Goal: Task Accomplishment & Management: Manage account settings

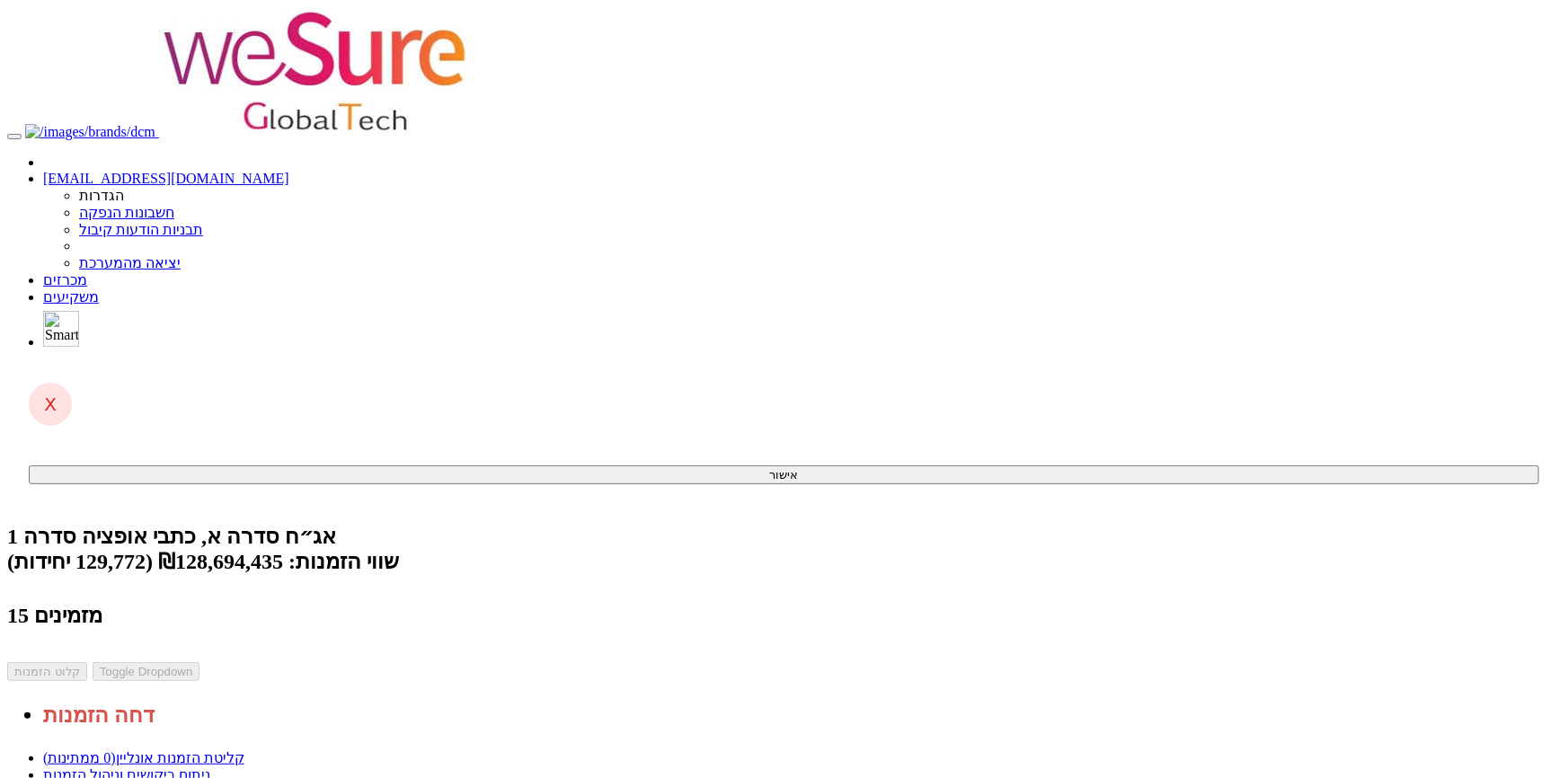
click at [210, 767] on link "ניתוח ביקושים וניהול הזמנות" at bounding box center [127, 775] width 167 height 15
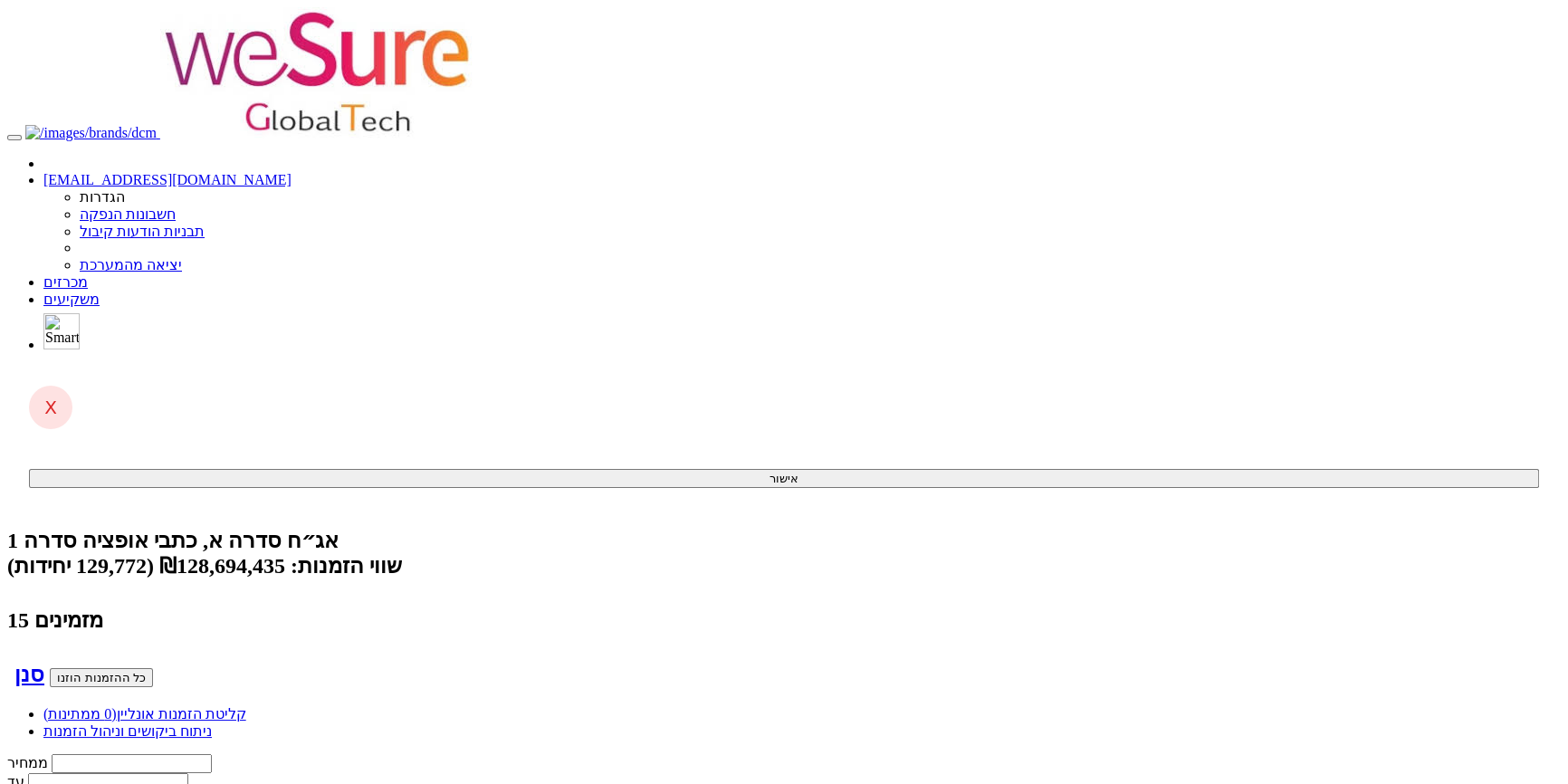
click at [212, 724] on link "ניתוח ביקושים וניהול הזמנות" at bounding box center [128, 732] width 169 height 16
click at [88, 275] on link "מכרזים" at bounding box center [66, 282] width 45 height 16
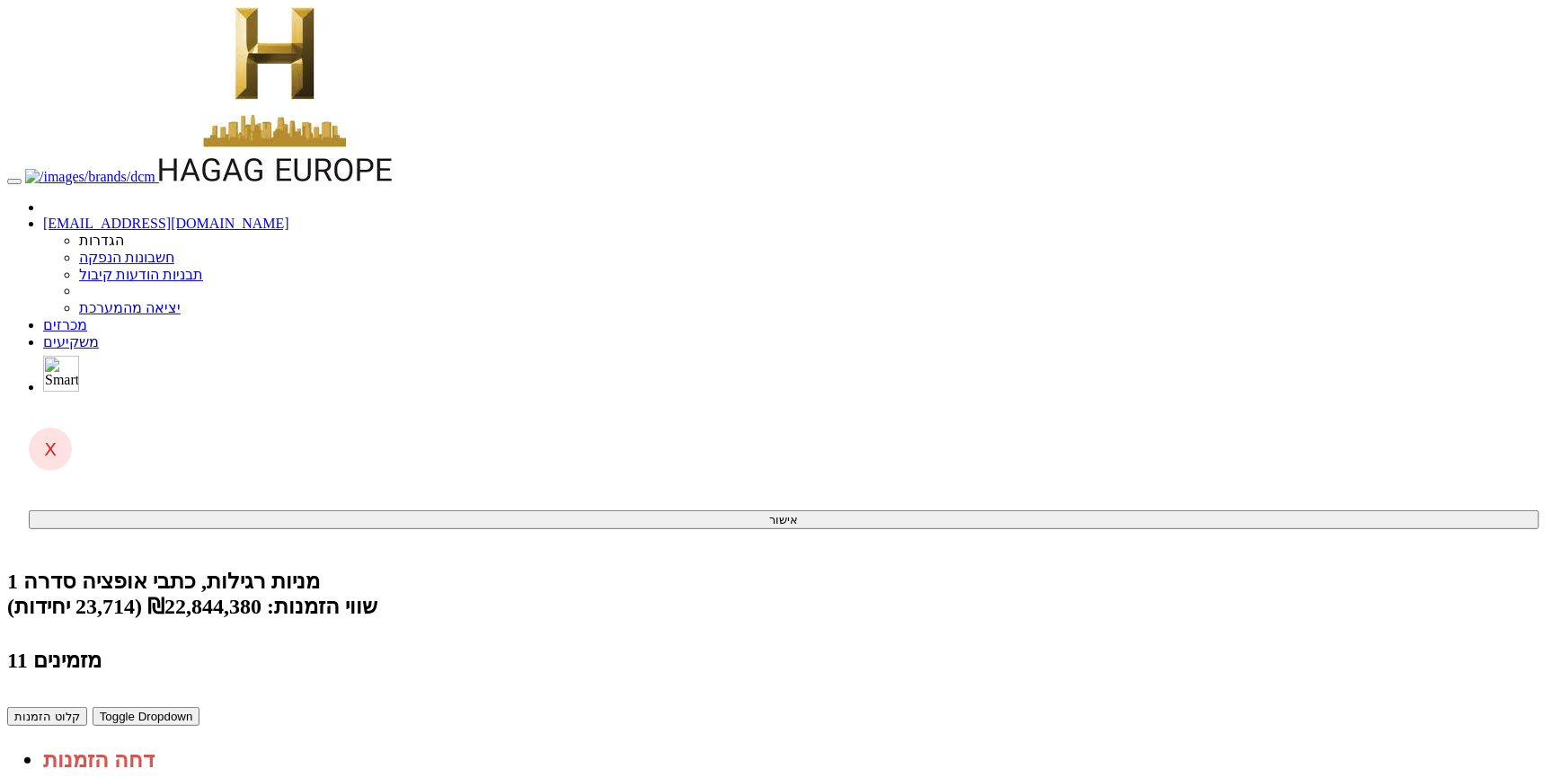
click at [244, 746] on link "קליטת הזמנות אונליין (4 ממתינות)" at bounding box center [143, 754] width 201 height 15
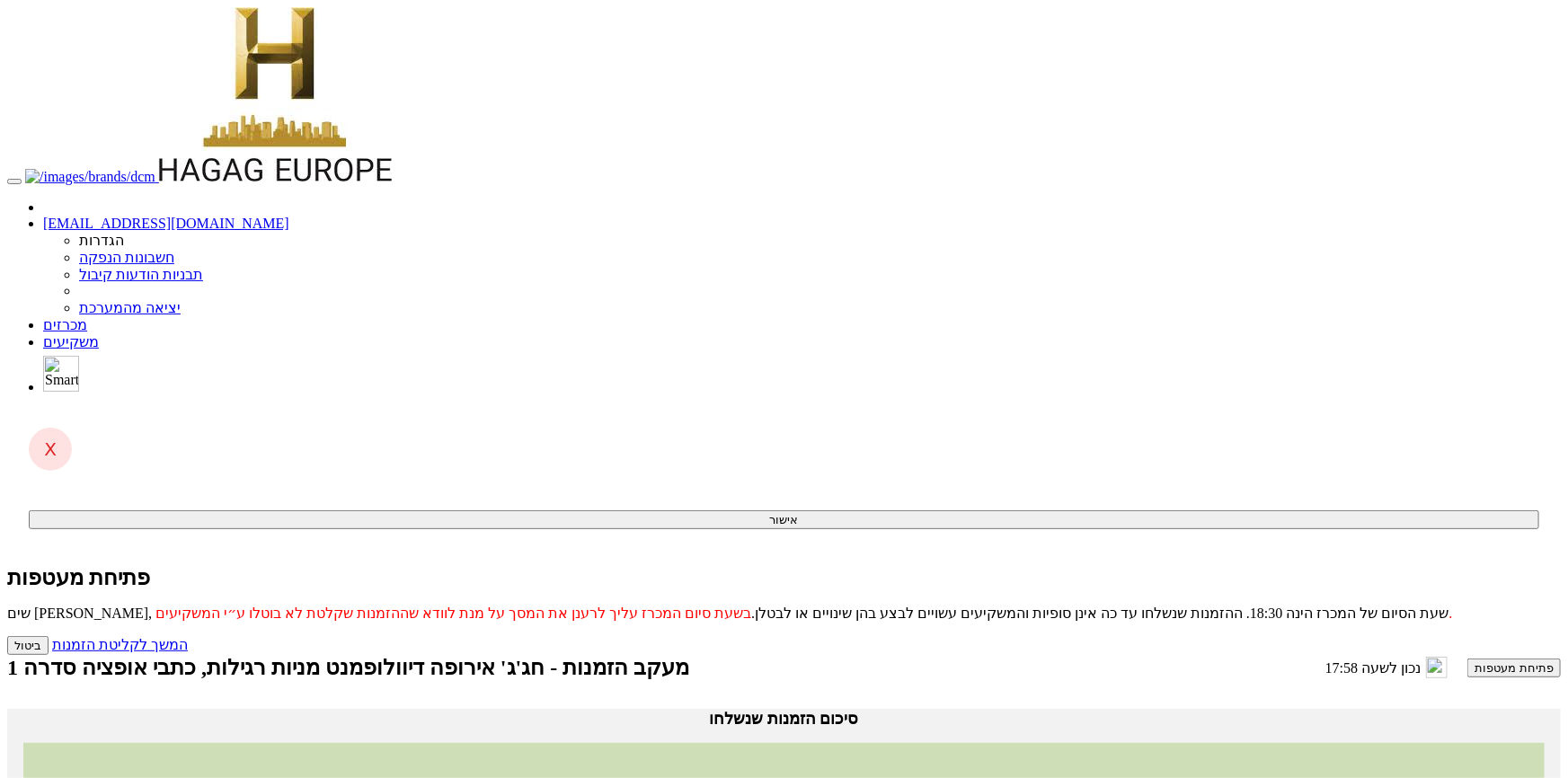
click at [1467, 659] on button "פתיחת מעטפות" at bounding box center [1513, 668] width 93 height 19
click at [188, 637] on link "המשך לקליטת הזמנות" at bounding box center [119, 645] width 136 height 15
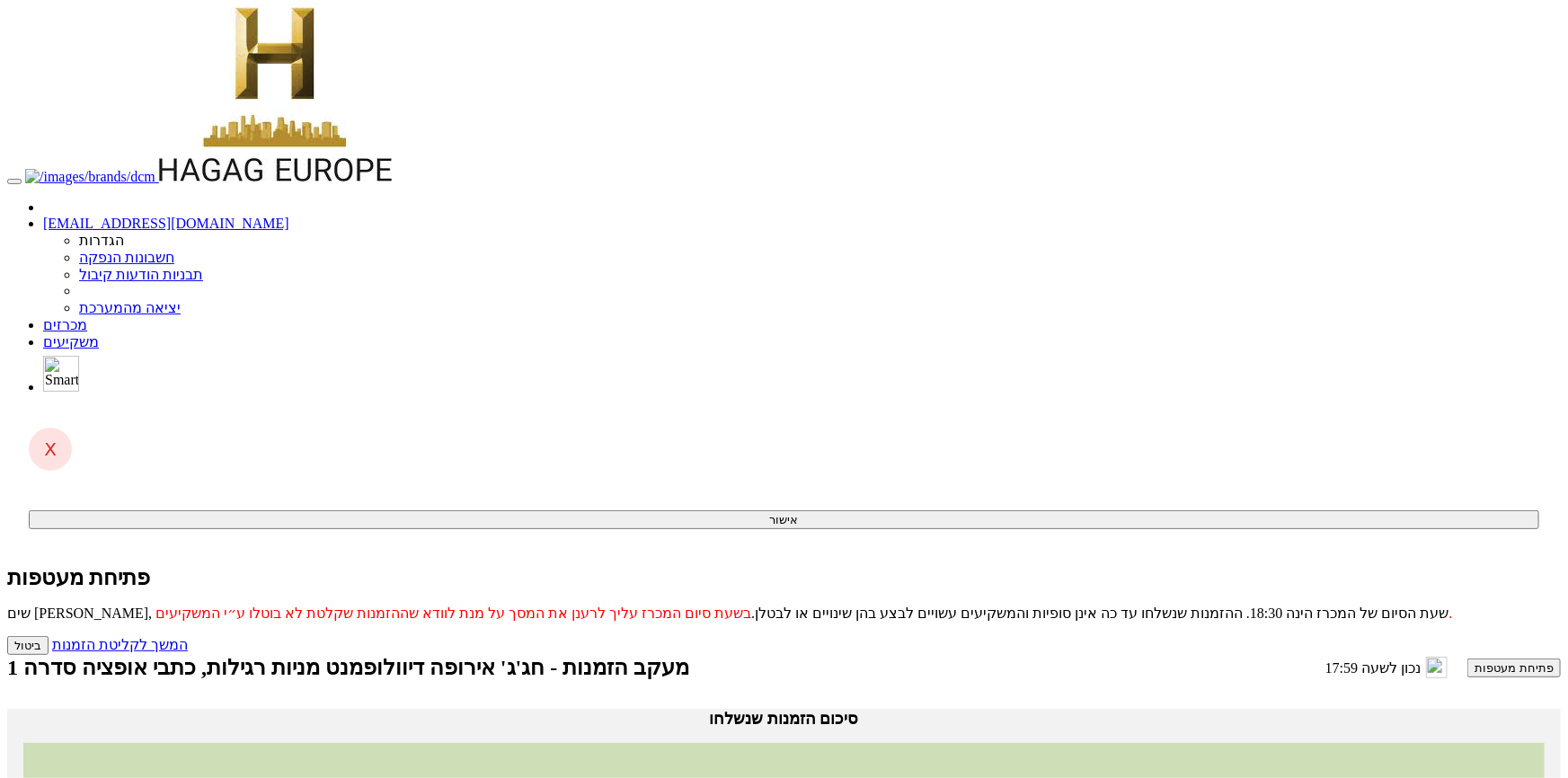
click at [1467, 659] on button "פתיחת מעטפות" at bounding box center [1513, 668] width 93 height 19
click at [188, 637] on link "המשך לקליטת הזמנות" at bounding box center [119, 645] width 136 height 15
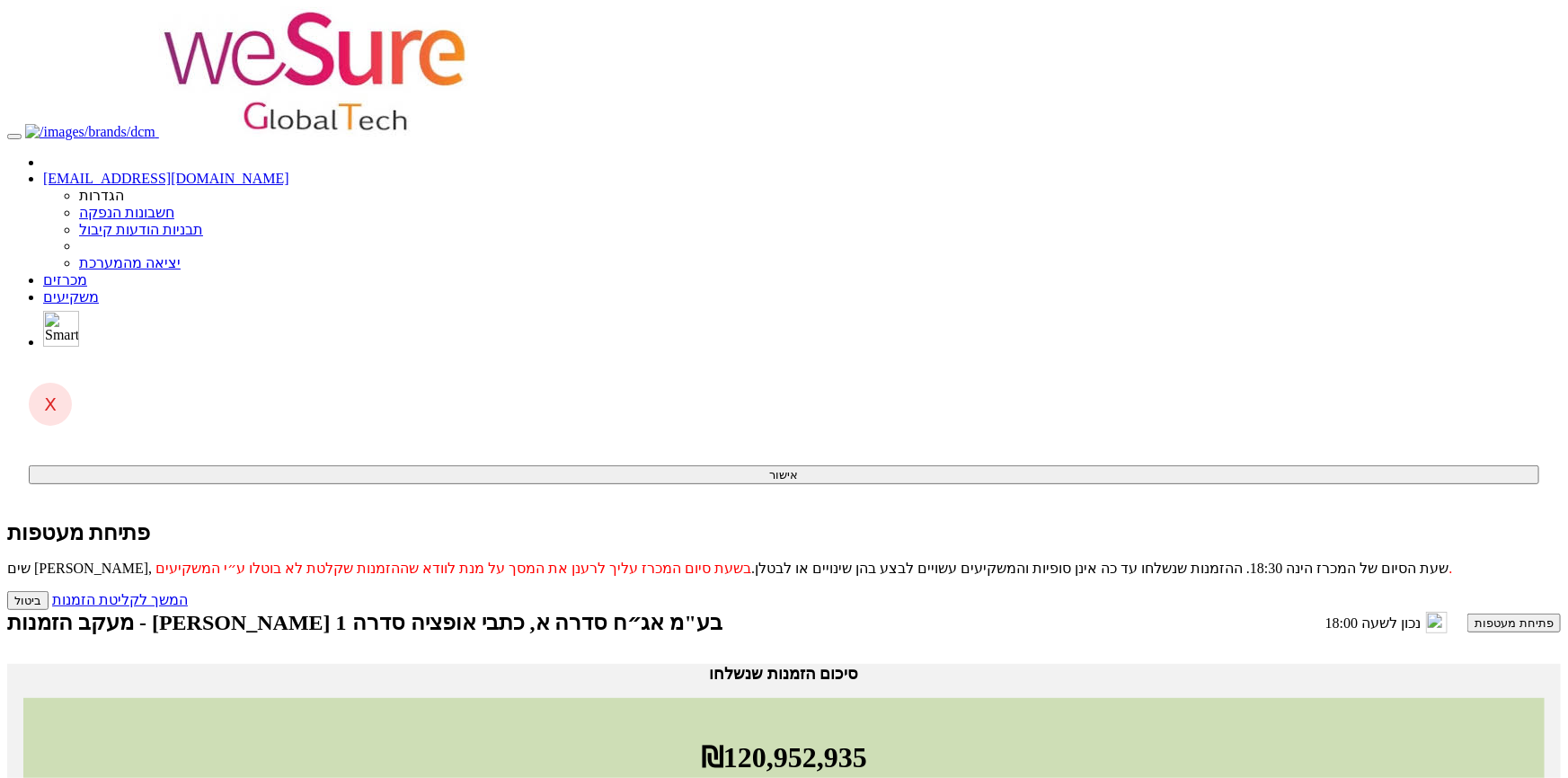
drag, startPoint x: 738, startPoint y: 369, endPoint x: 704, endPoint y: 410, distance: 53.3
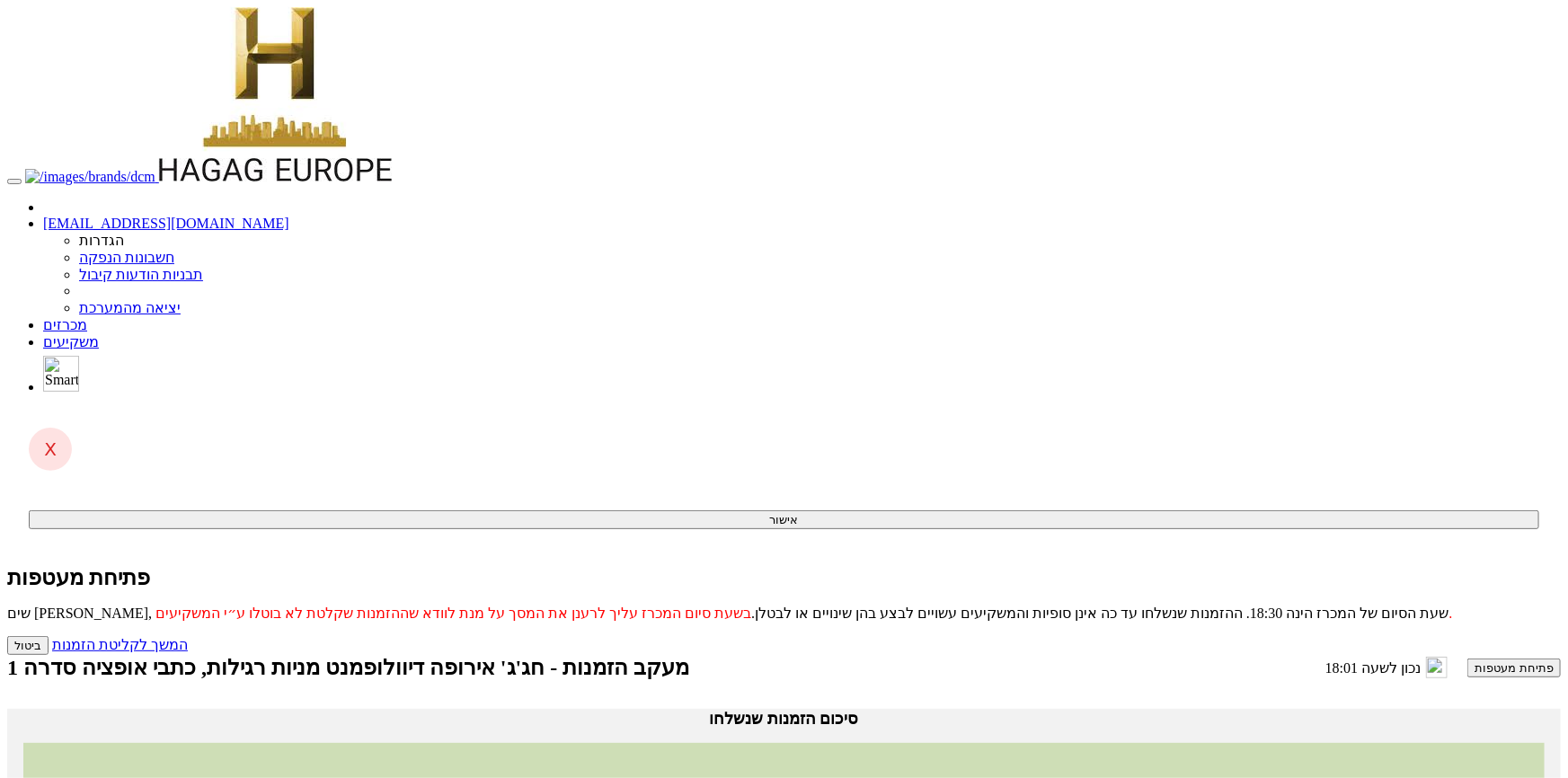
click at [1467, 659] on button "פתיחת מעטפות" at bounding box center [1513, 668] width 93 height 19
click at [188, 637] on link "המשך לקליטת הזמנות" at bounding box center [119, 645] width 136 height 15
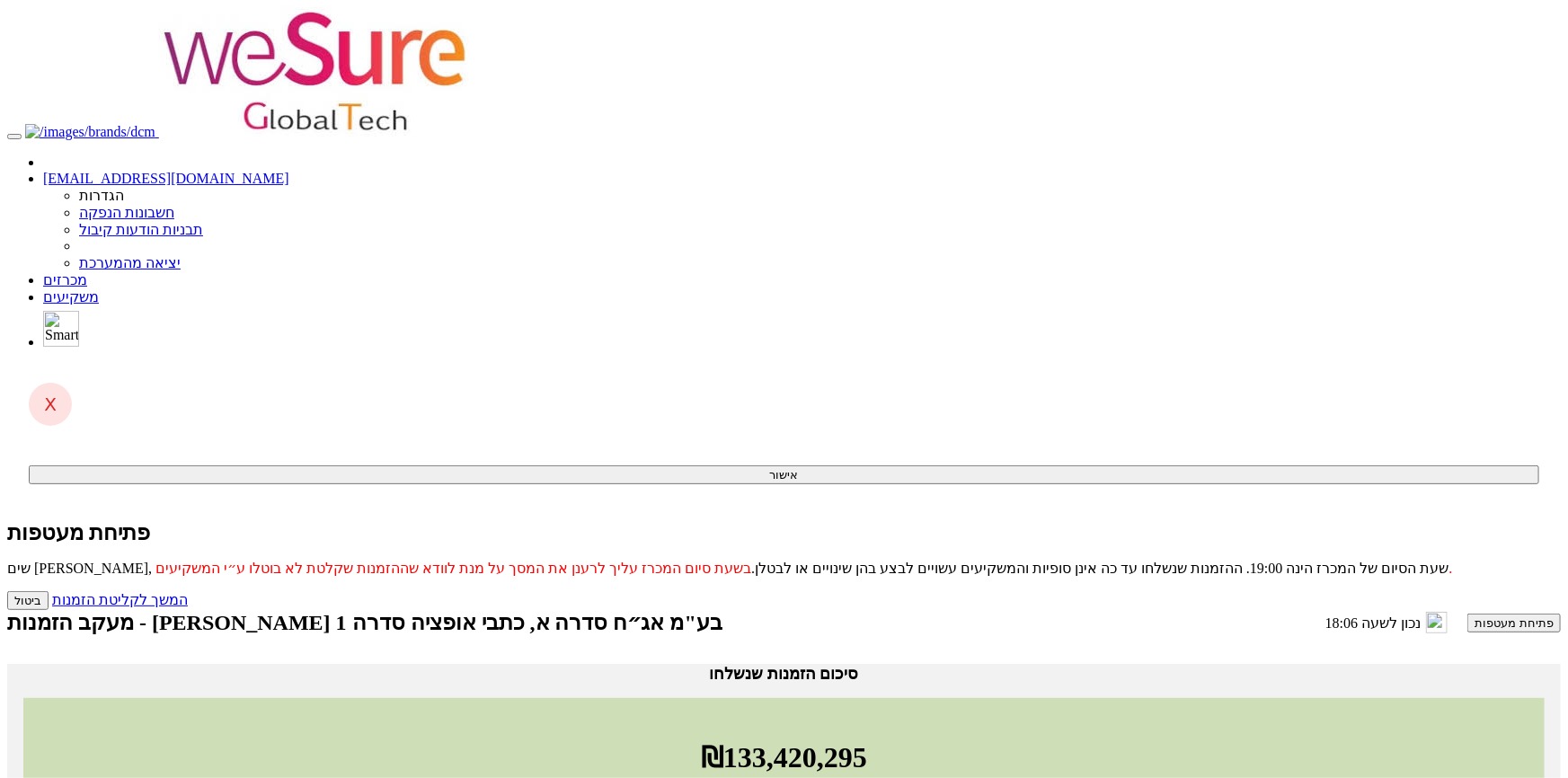
click at [88, 272] on link "מכרזים" at bounding box center [65, 280] width 44 height 15
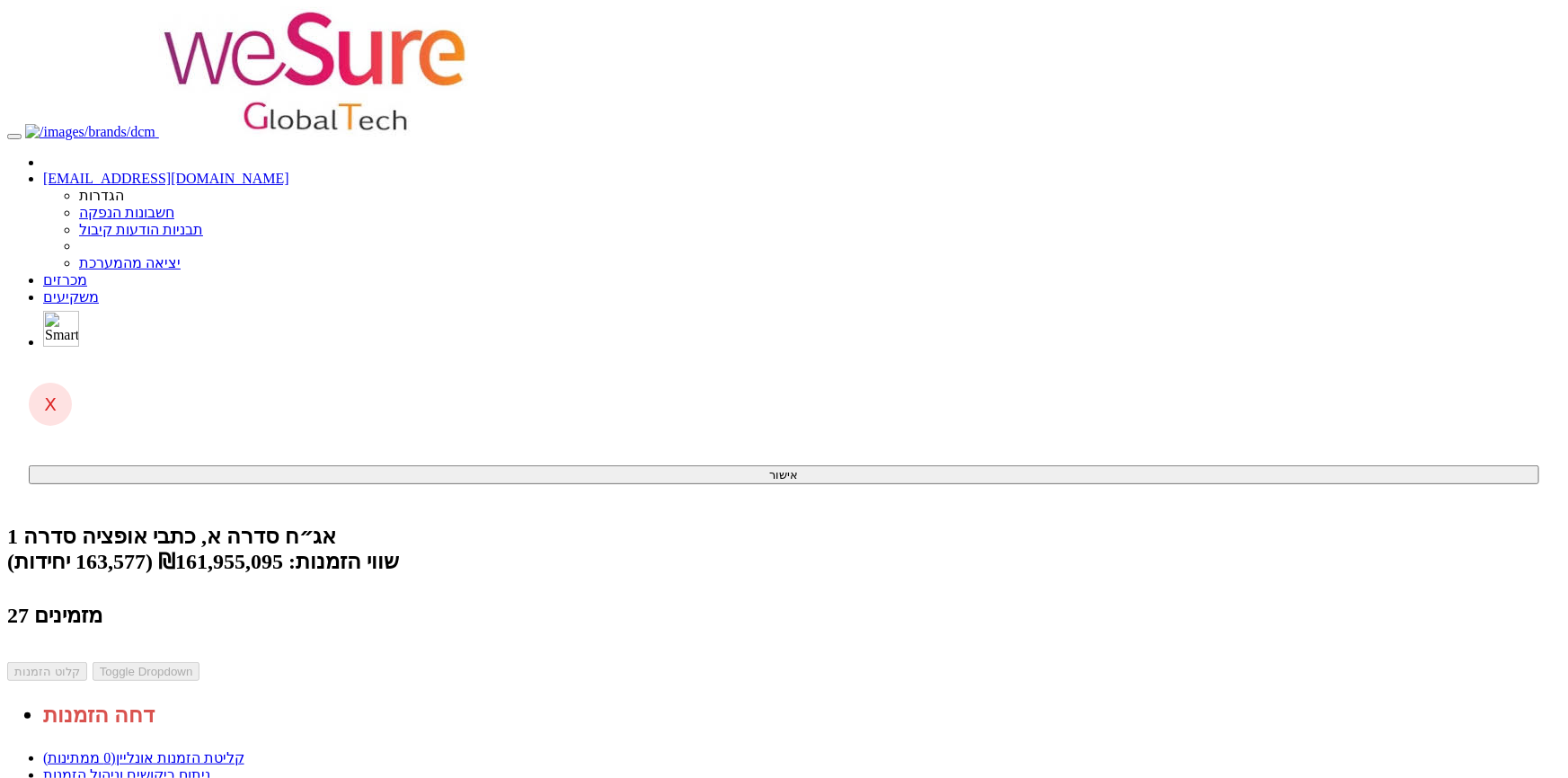
click at [210, 767] on link "ניתוח ביקושים וניהול הזמנות" at bounding box center [127, 775] width 167 height 15
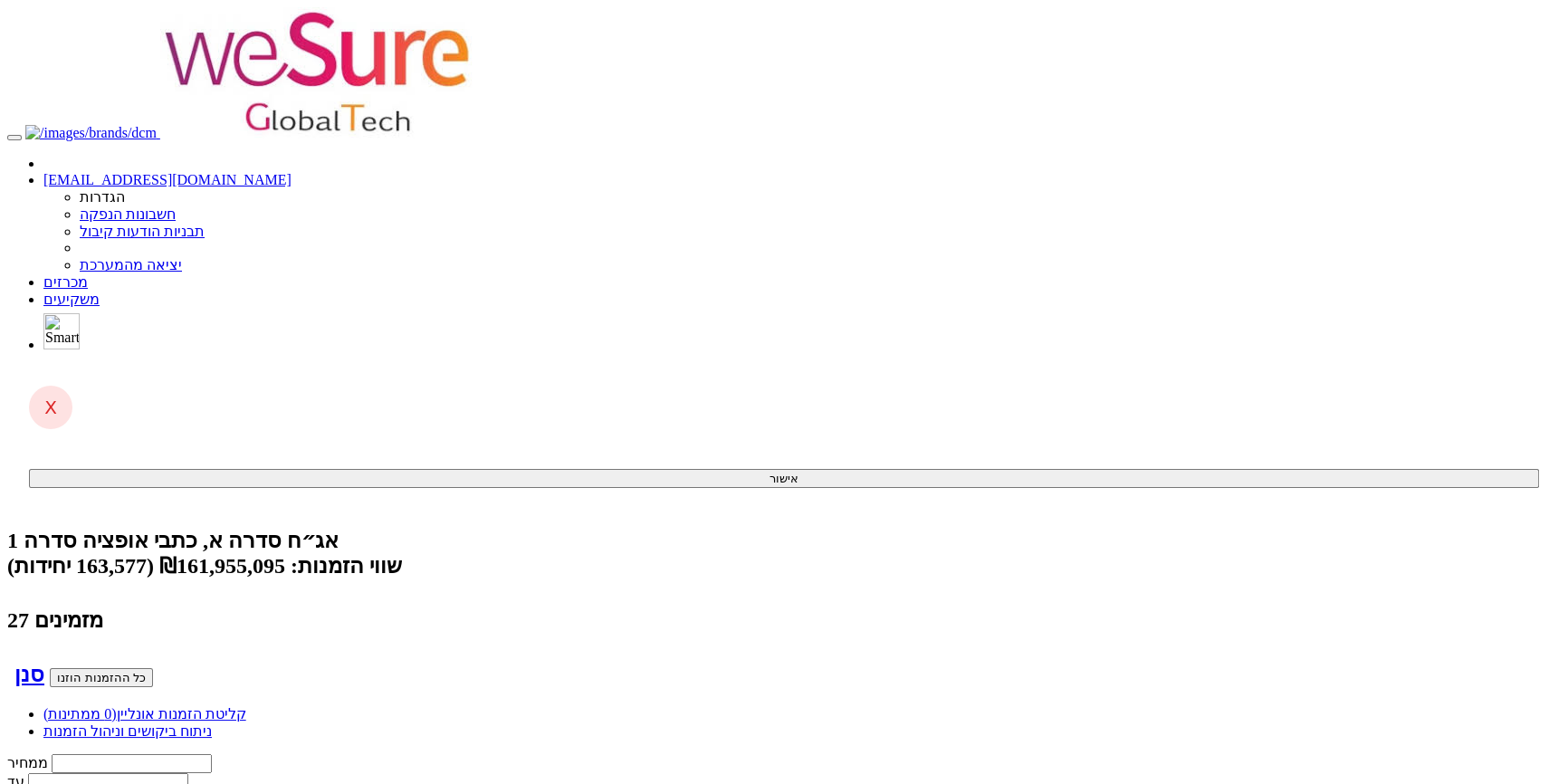
scroll to position [0, -596]
click at [88, 275] on link "מכרזים" at bounding box center [66, 282] width 45 height 16
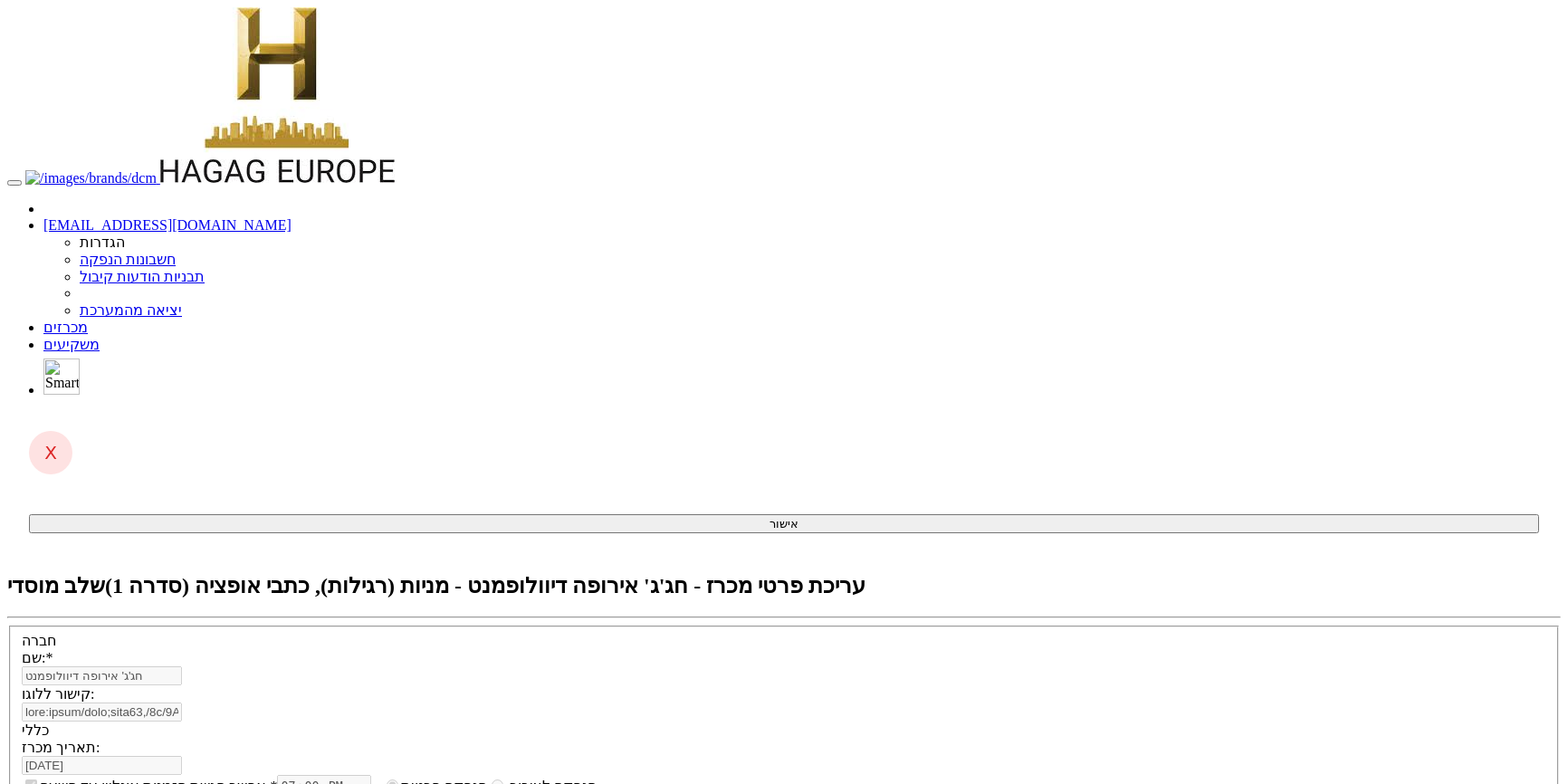
select select "מניות"
select select "כתבי אופציה"
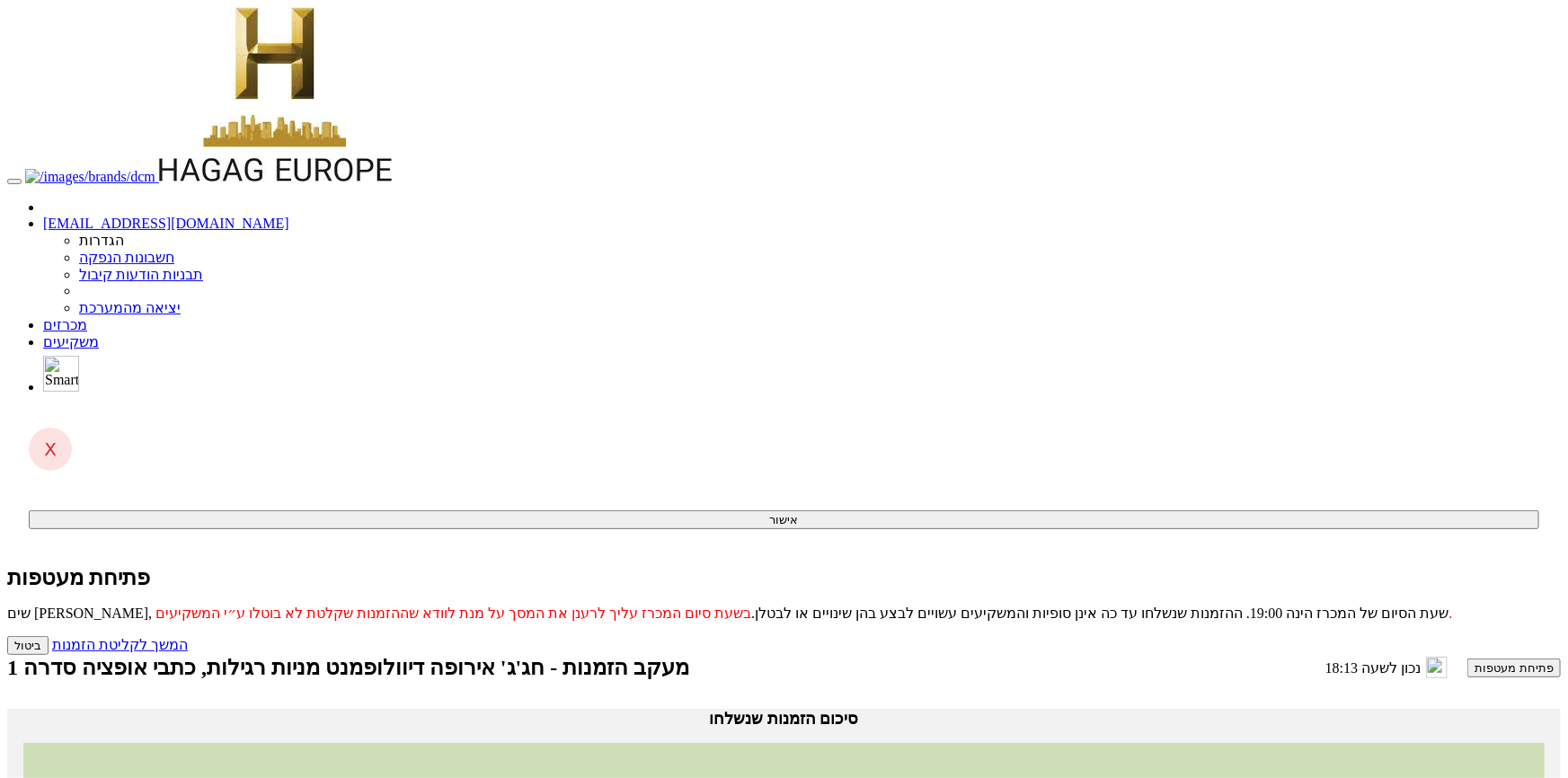
click at [88, 317] on link "מכרזים" at bounding box center [65, 324] width 44 height 15
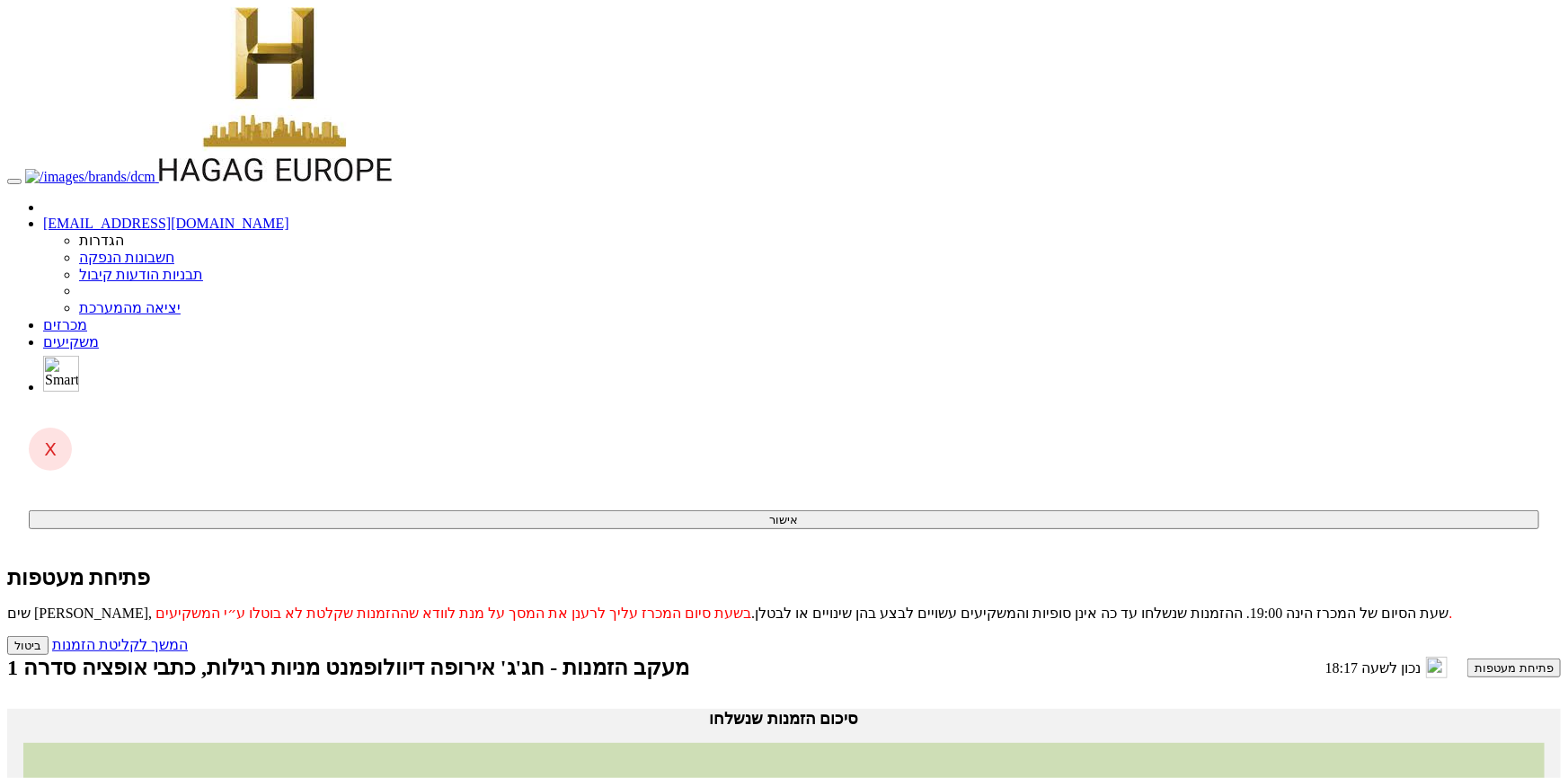
click at [1467, 659] on button "פתיחת מעטפות" at bounding box center [1513, 668] width 93 height 19
click at [188, 637] on link "המשך לקליטת הזמנות" at bounding box center [119, 645] width 136 height 15
click at [1467, 659] on button "פתיחת מעטפות" at bounding box center [1513, 668] width 93 height 19
click at [188, 637] on link "המשך לקליטת הזמנות" at bounding box center [119, 645] width 136 height 15
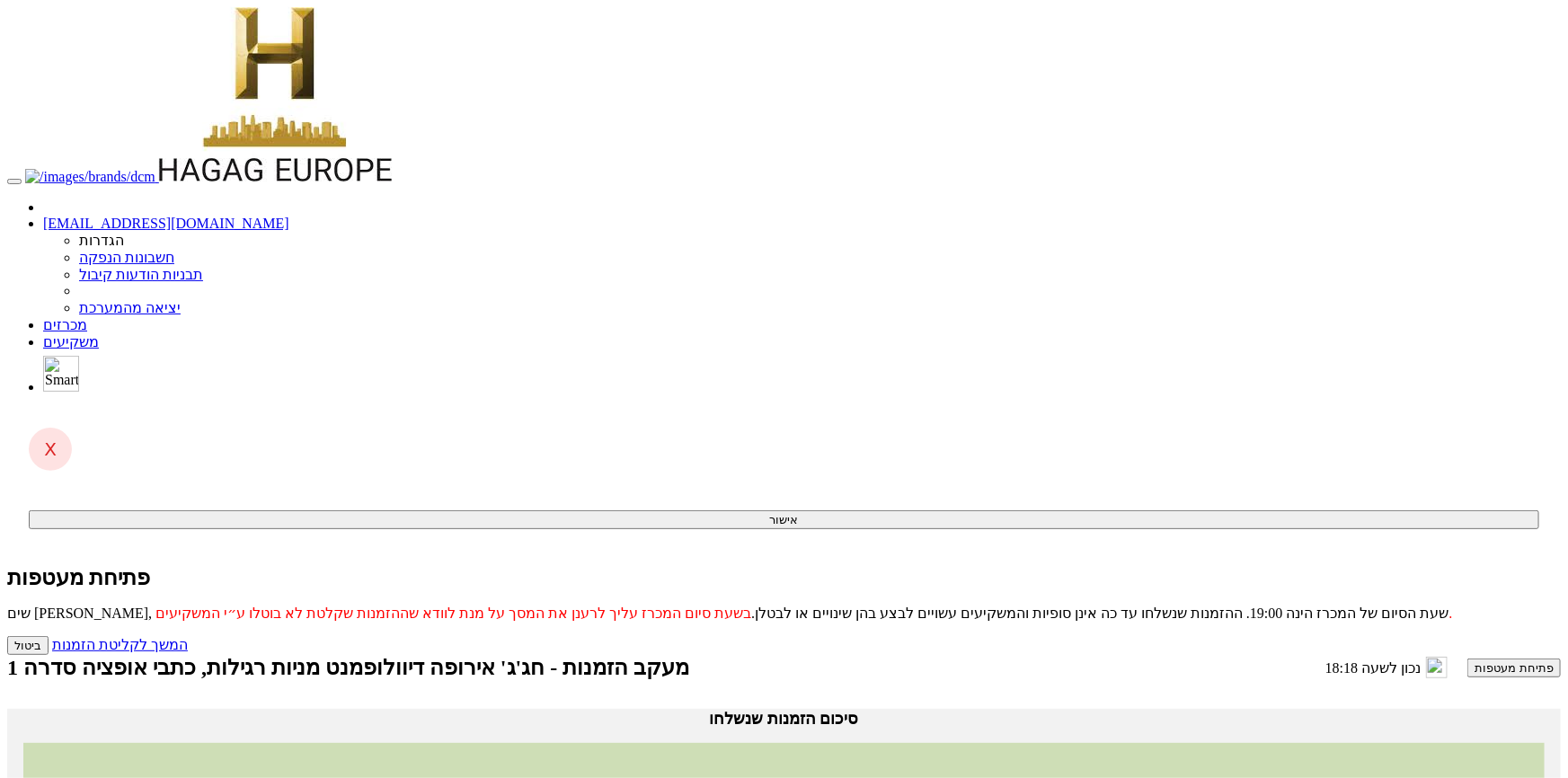
click at [1467, 659] on button "פתיחת מעטפות" at bounding box center [1513, 668] width 93 height 19
click at [188, 637] on link "המשך לקליטת הזמנות" at bounding box center [119, 645] width 136 height 15
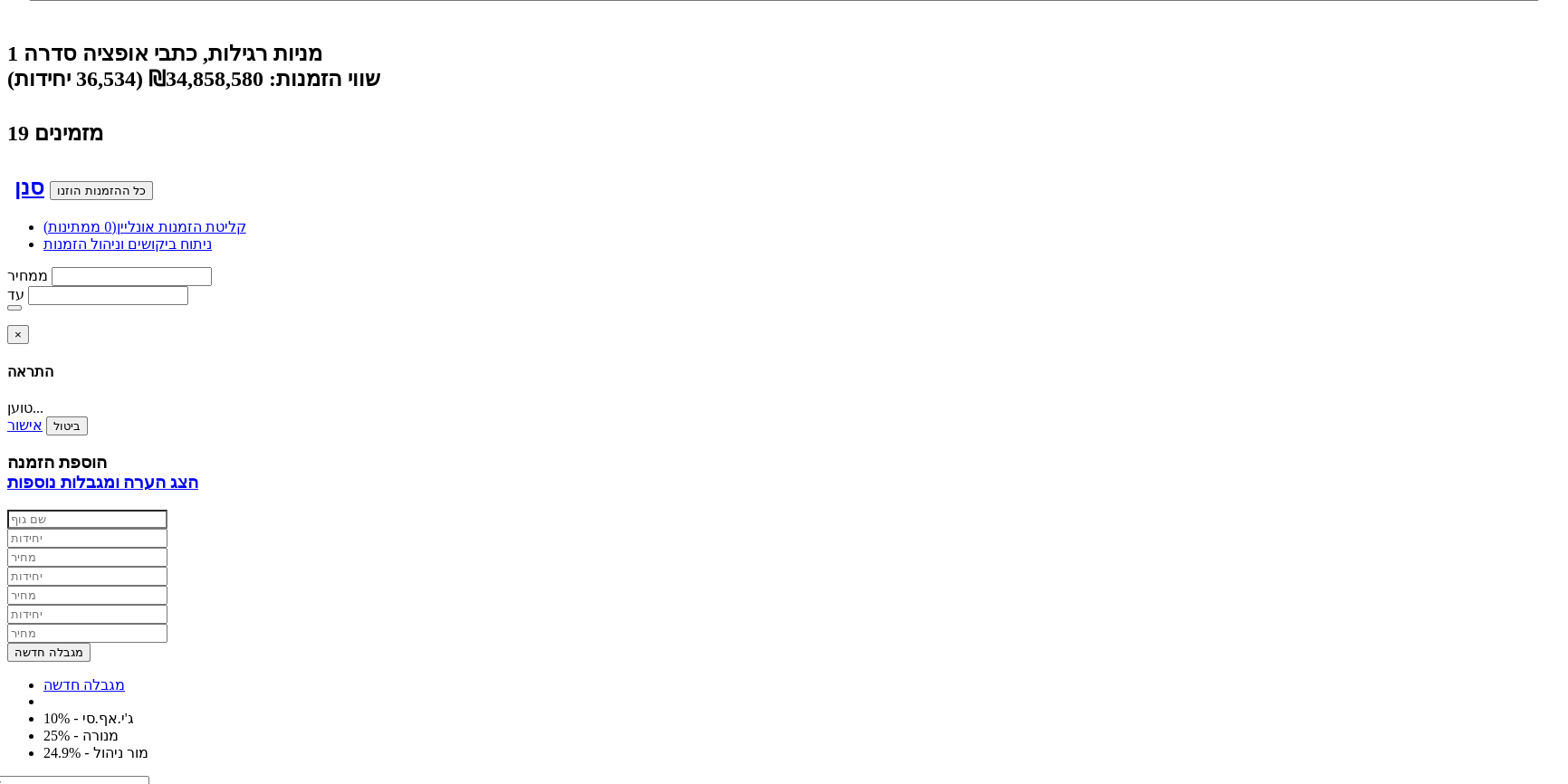
scroll to position [82, 0]
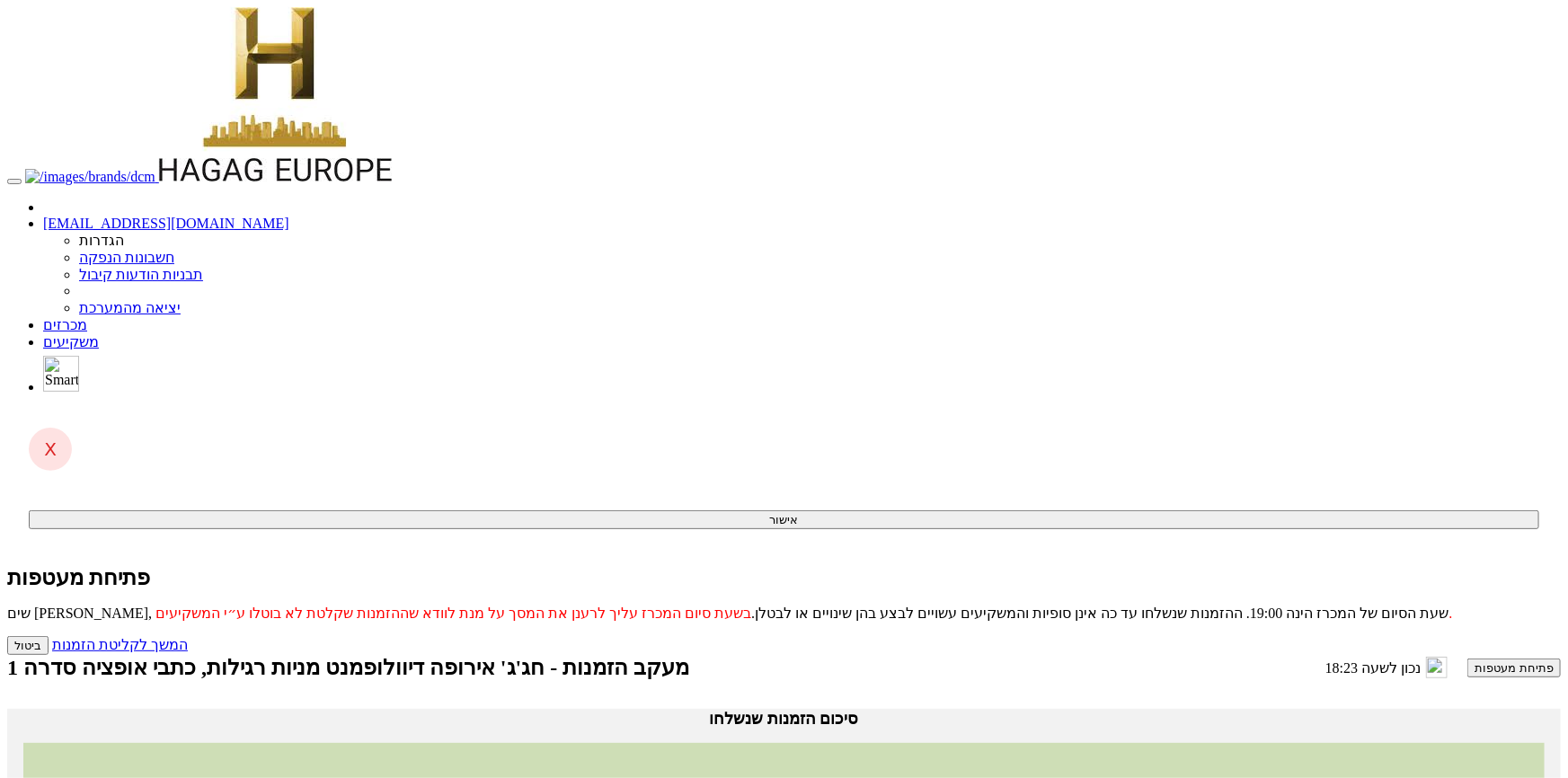
click at [1467, 659] on button "פתיחת מעטפות" at bounding box center [1513, 668] width 93 height 19
click at [188, 637] on link "המשך לקליטת הזמנות" at bounding box center [119, 645] width 136 height 15
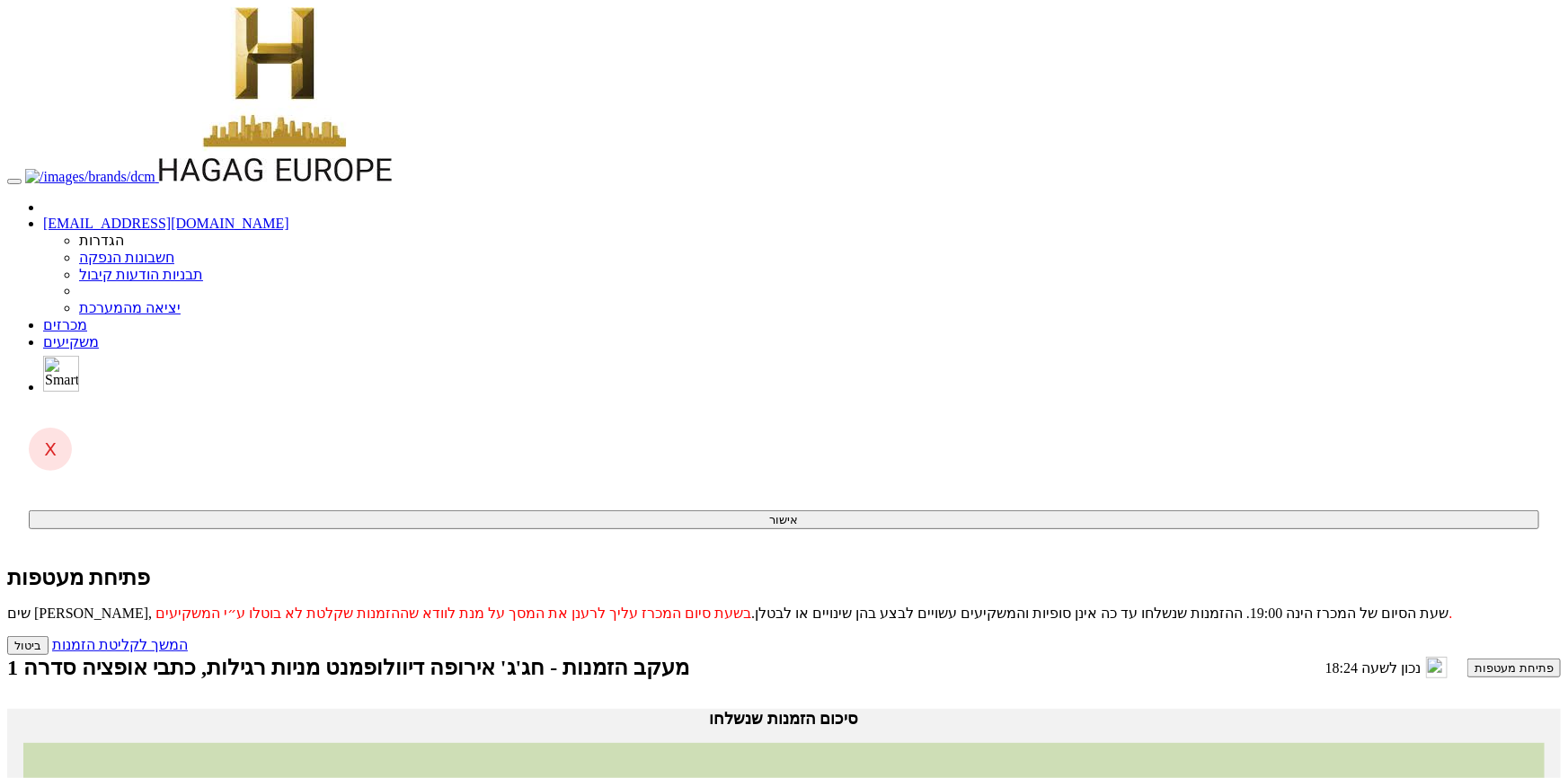
click at [1467, 659] on button "פתיחת מעטפות" at bounding box center [1513, 668] width 93 height 19
click at [188, 637] on link "המשך לקליטת הזמנות" at bounding box center [119, 645] width 136 height 15
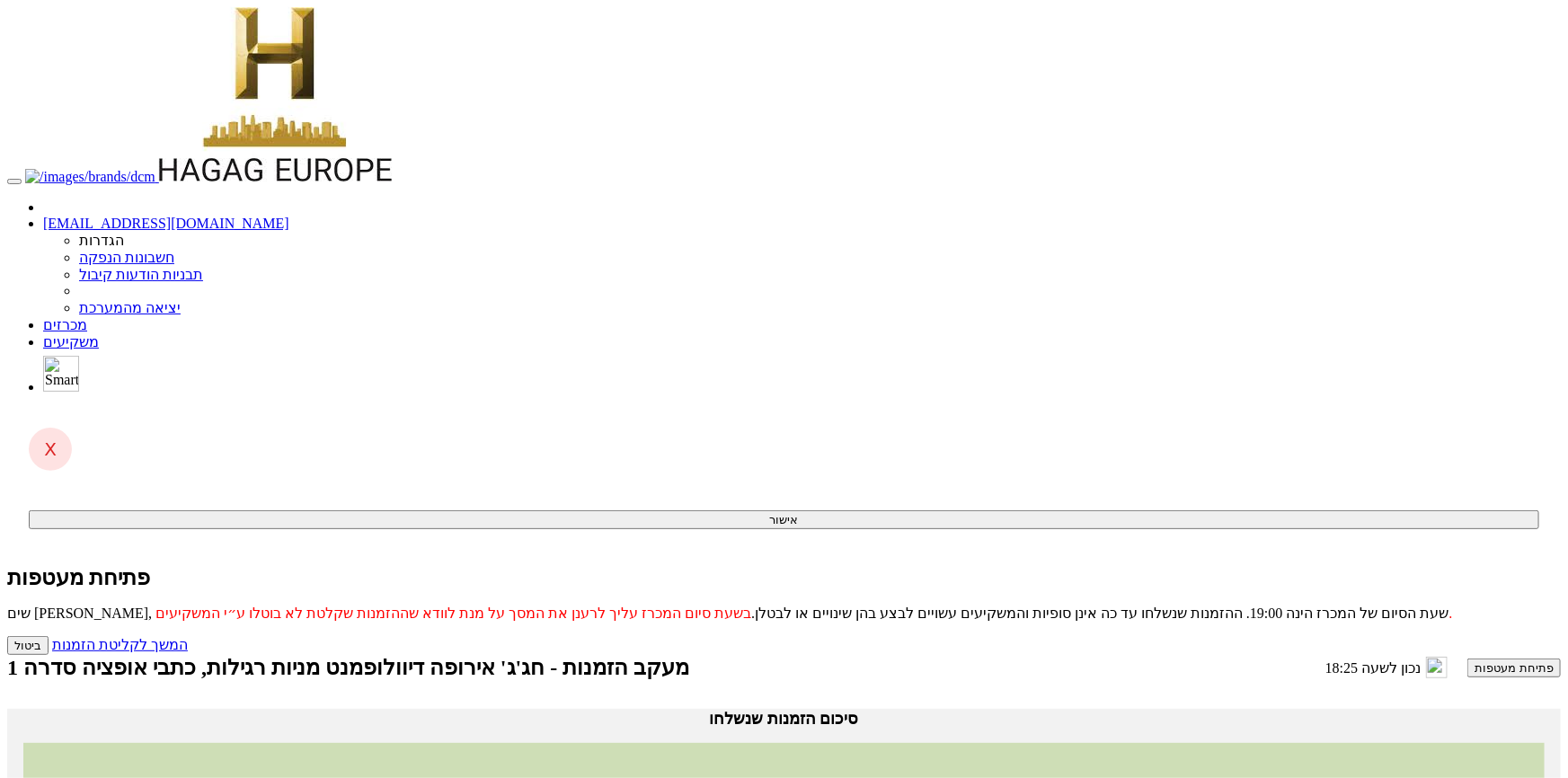
click at [1467, 659] on button "פתיחת מעטפות" at bounding box center [1513, 668] width 93 height 19
click at [188, 637] on link "המשך לקליטת הזמנות" at bounding box center [119, 645] width 136 height 15
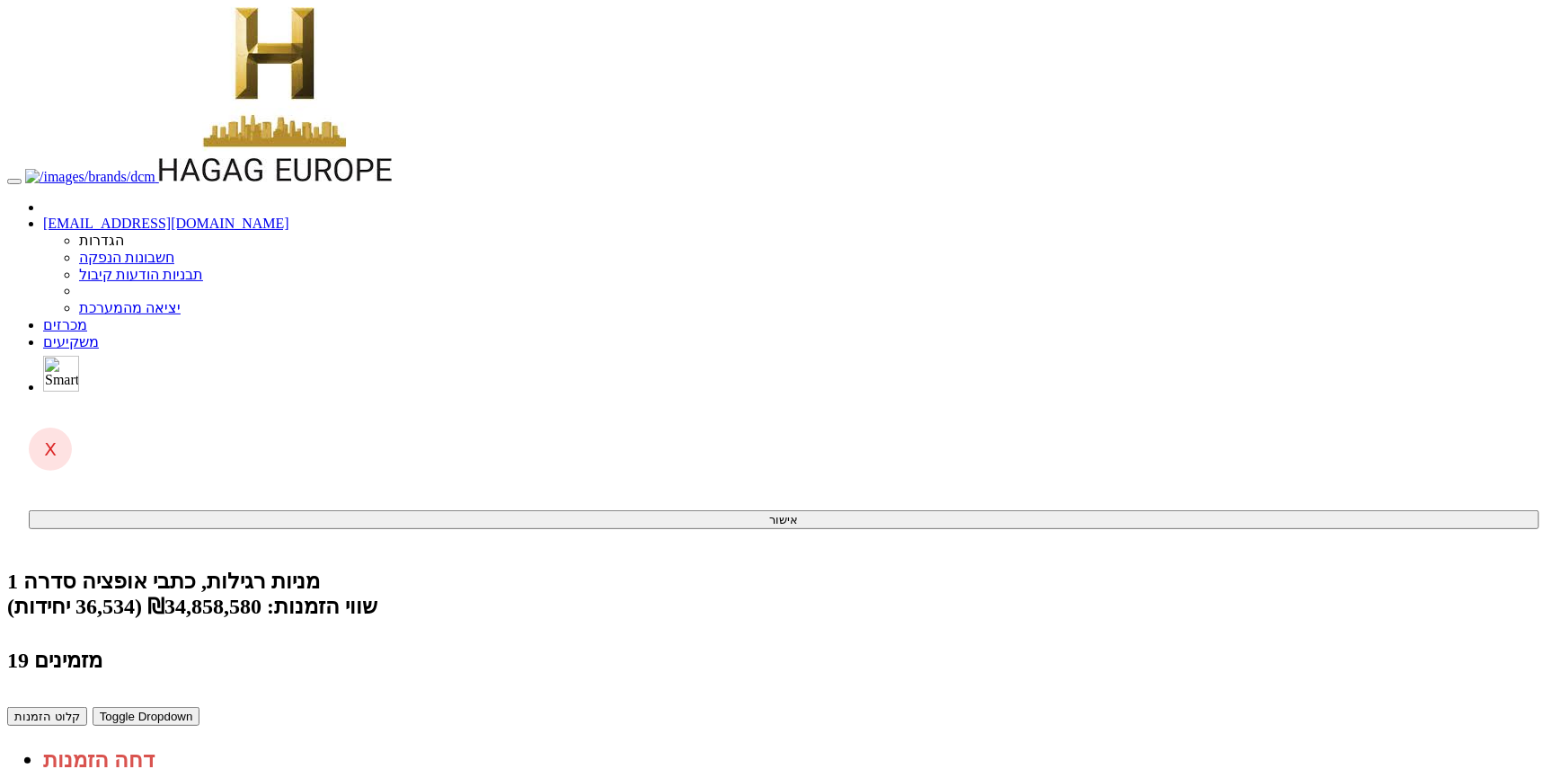
click at [290, 216] on link "[EMAIL_ADDRESS][DOMAIN_NAME]" at bounding box center [167, 223] width 246 height 15
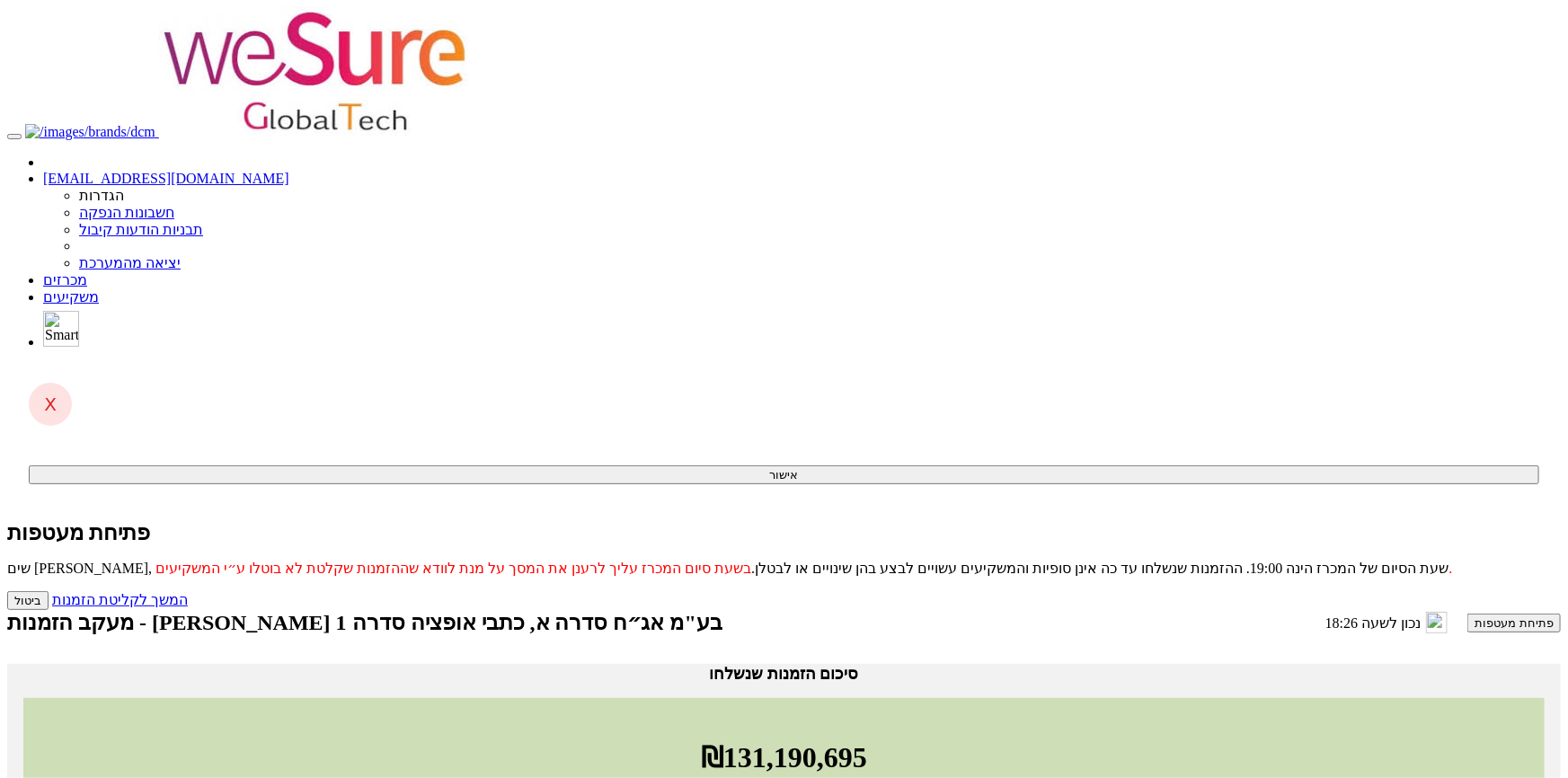
click at [1467, 613] on button "פתיחת מעטפות" at bounding box center [1513, 623] width 93 height 19
click at [188, 592] on link "המשך לקליטת הזמנות" at bounding box center [119, 600] width 136 height 15
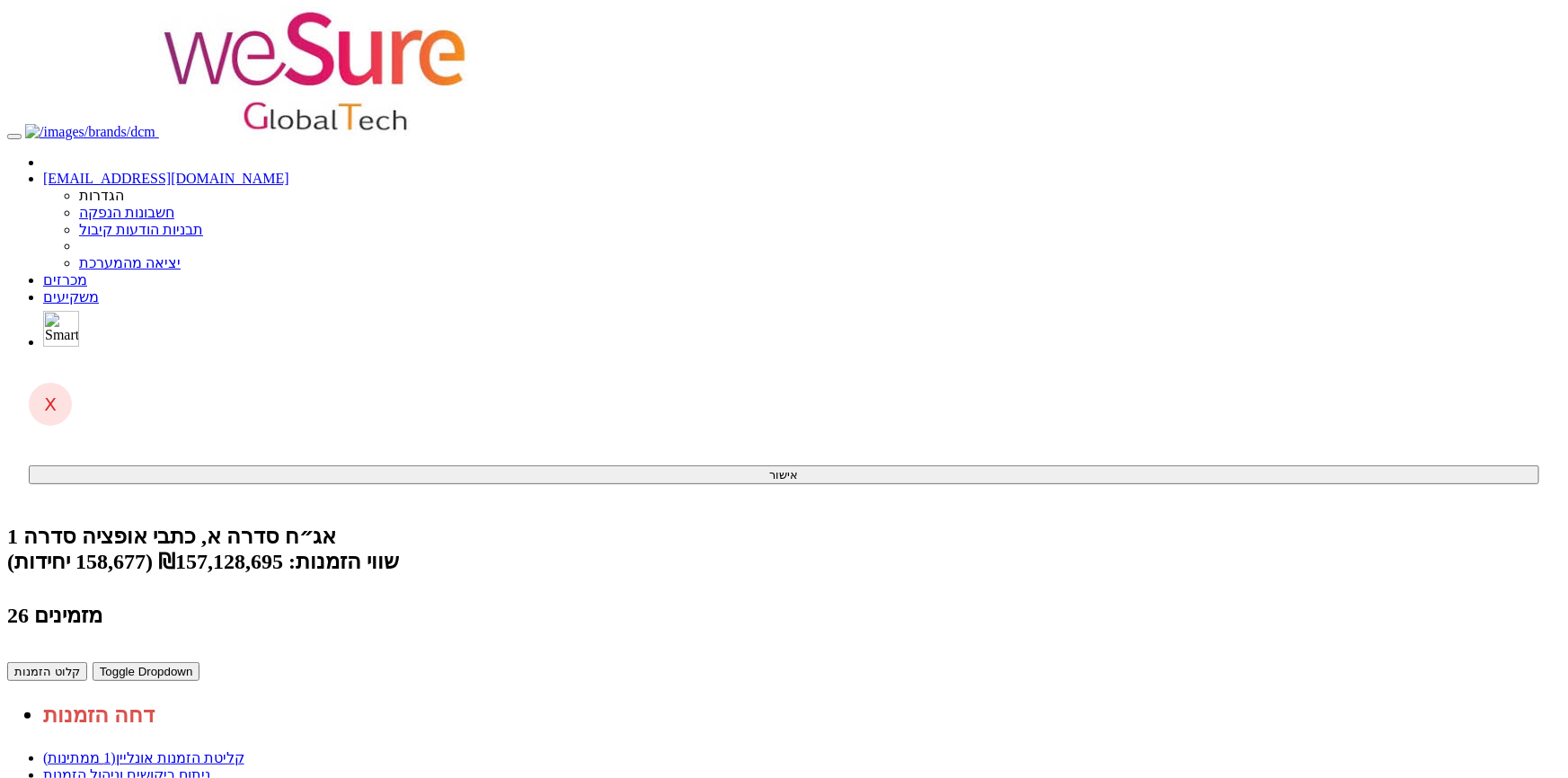
click at [210, 767] on link "ניתוח ביקושים וניהול הזמנות" at bounding box center [127, 775] width 167 height 15
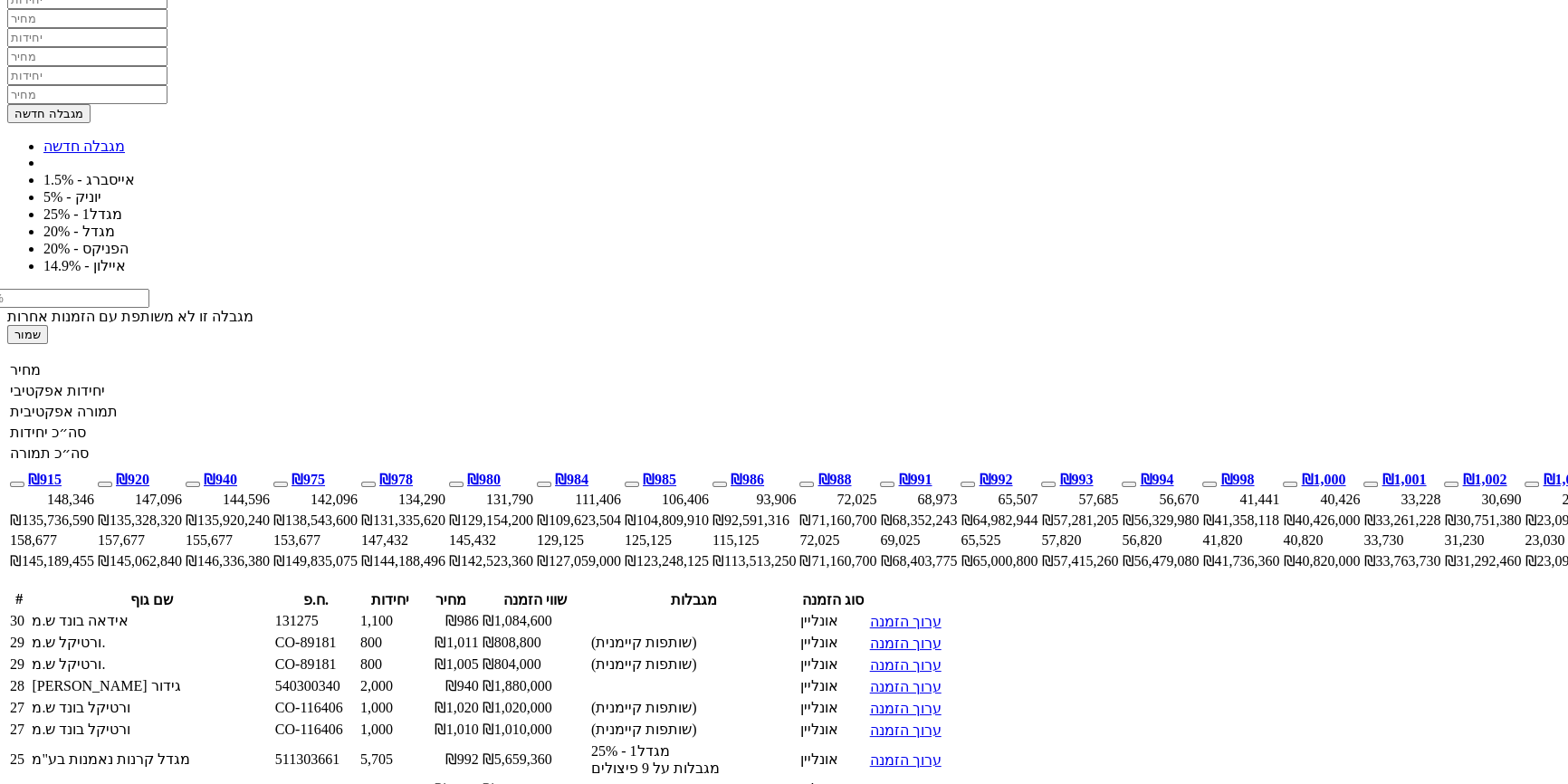
scroll to position [987, 0]
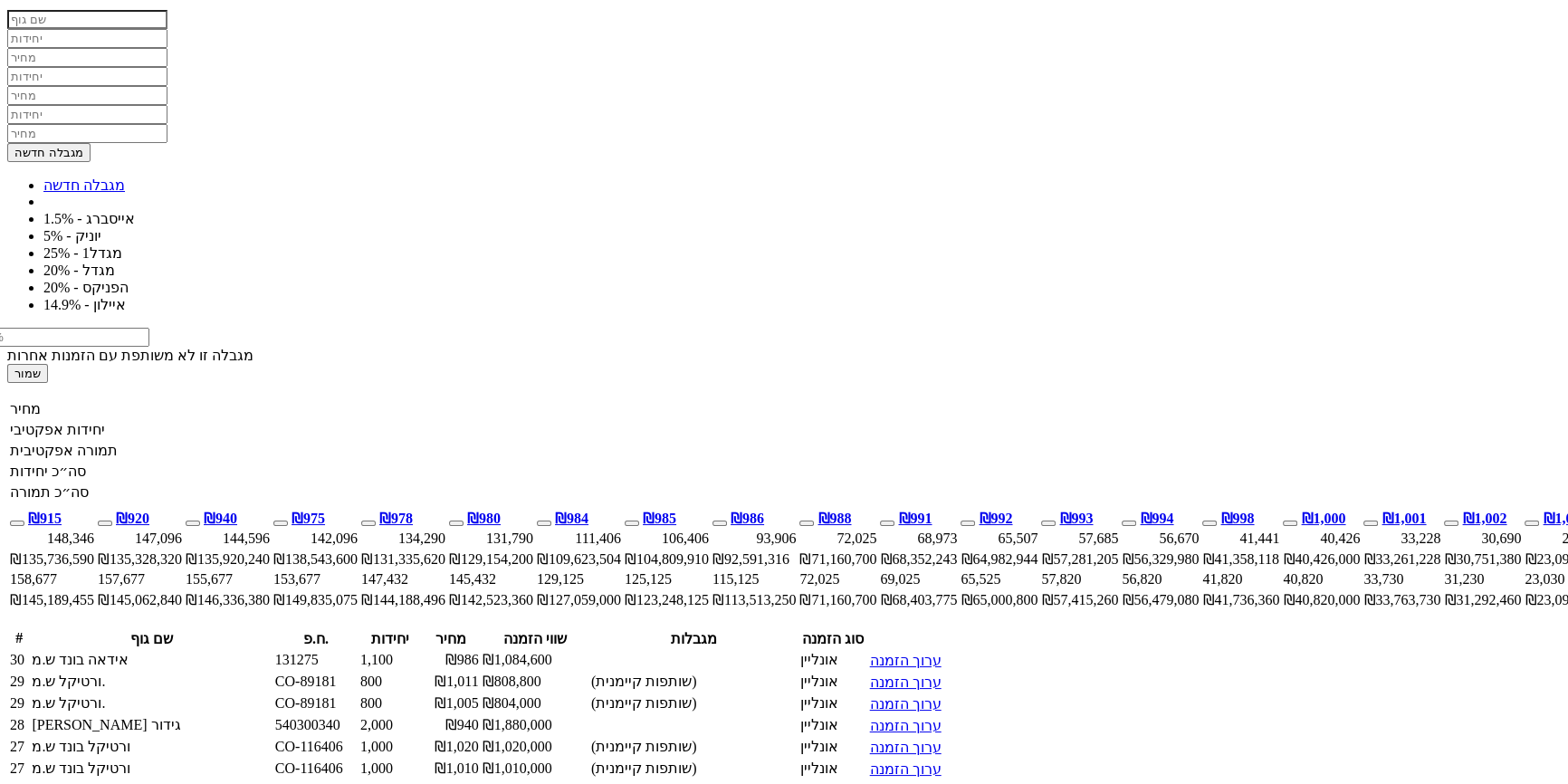
drag, startPoint x: 1261, startPoint y: 294, endPoint x: 675, endPoint y: 304, distance: 586.1
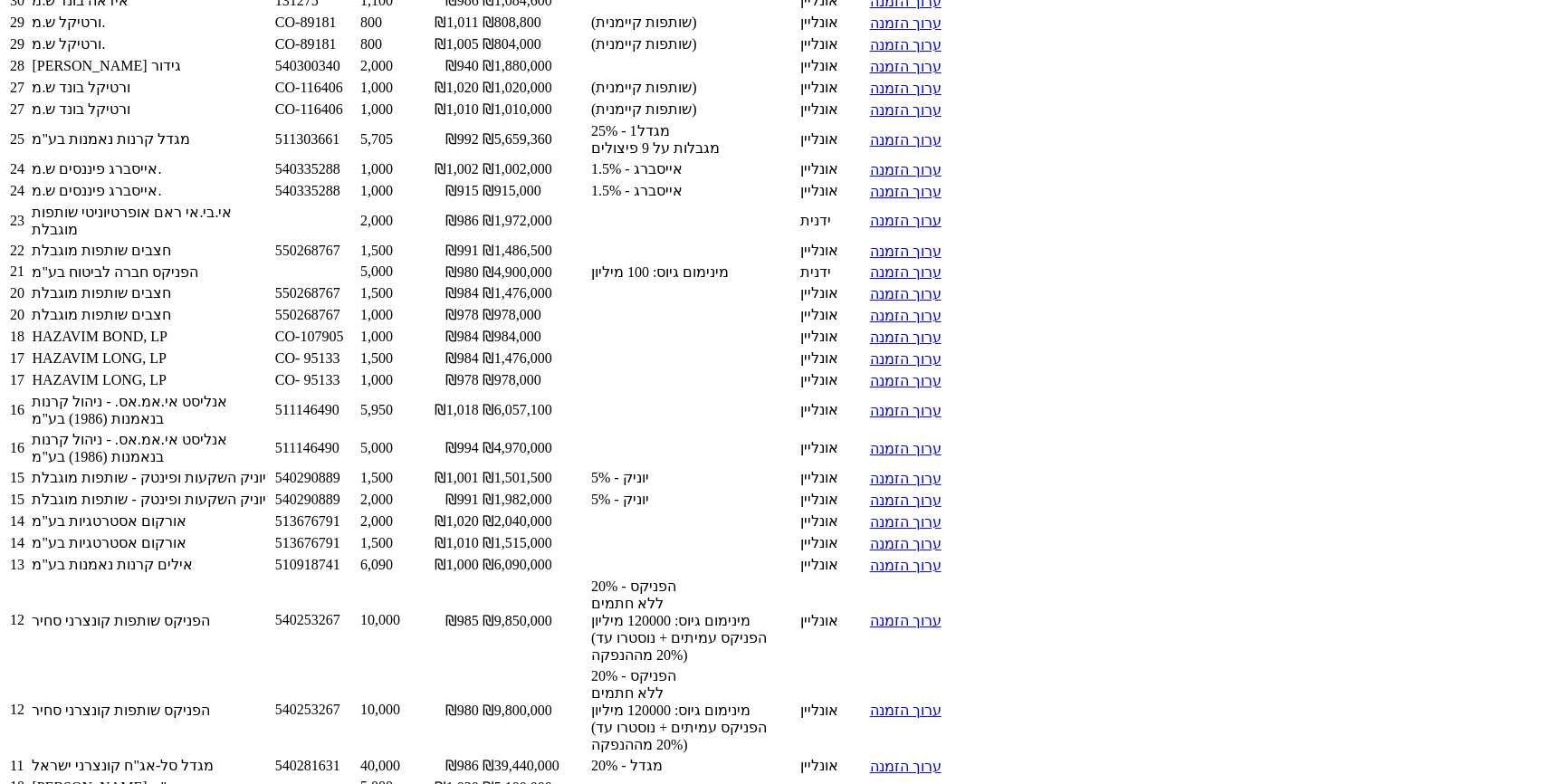
scroll to position [1729, 0]
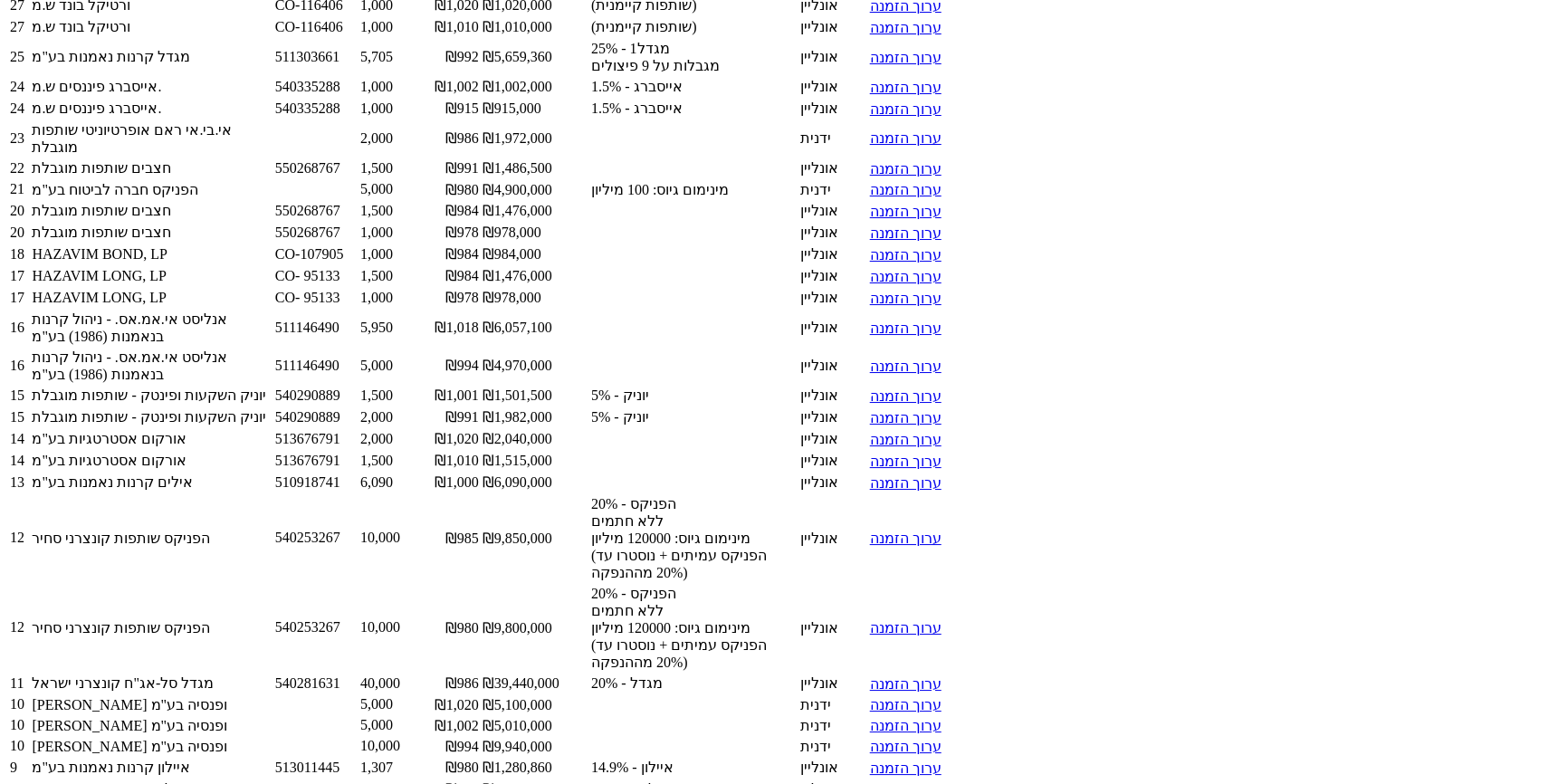
drag, startPoint x: 1265, startPoint y: 655, endPoint x: 738, endPoint y: 572, distance: 533.5
click at [738, 572] on tbody at bounding box center [539, 484] width 1060 height 1152
click at [420, 696] on td "5,000" at bounding box center [390, 705] width 61 height 19
drag, startPoint x: 1264, startPoint y: 572, endPoint x: 736, endPoint y: 648, distance: 533.4
click at [736, 648] on tbody at bounding box center [539, 484] width 1060 height 1152
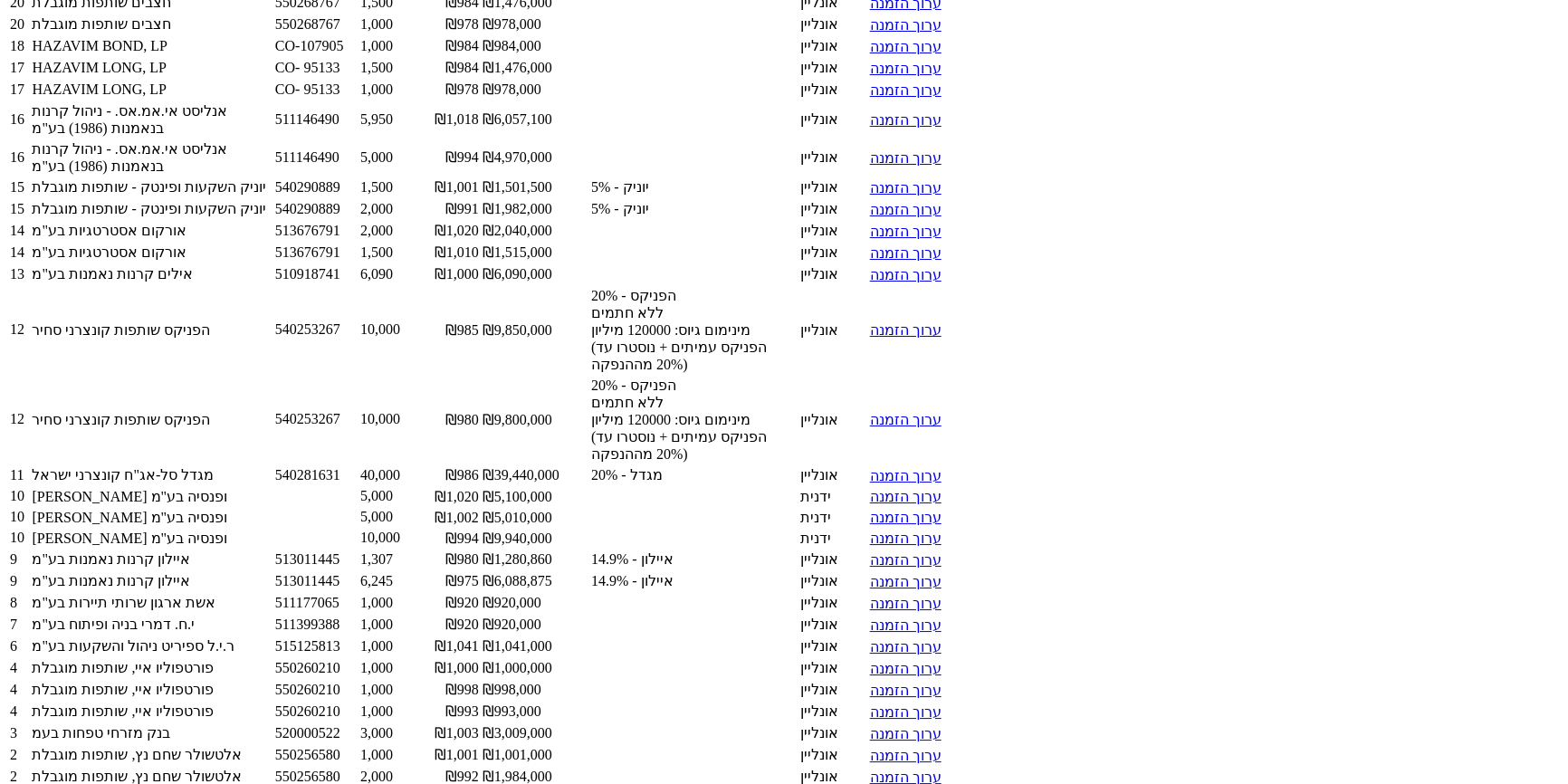
scroll to position [1976, 0]
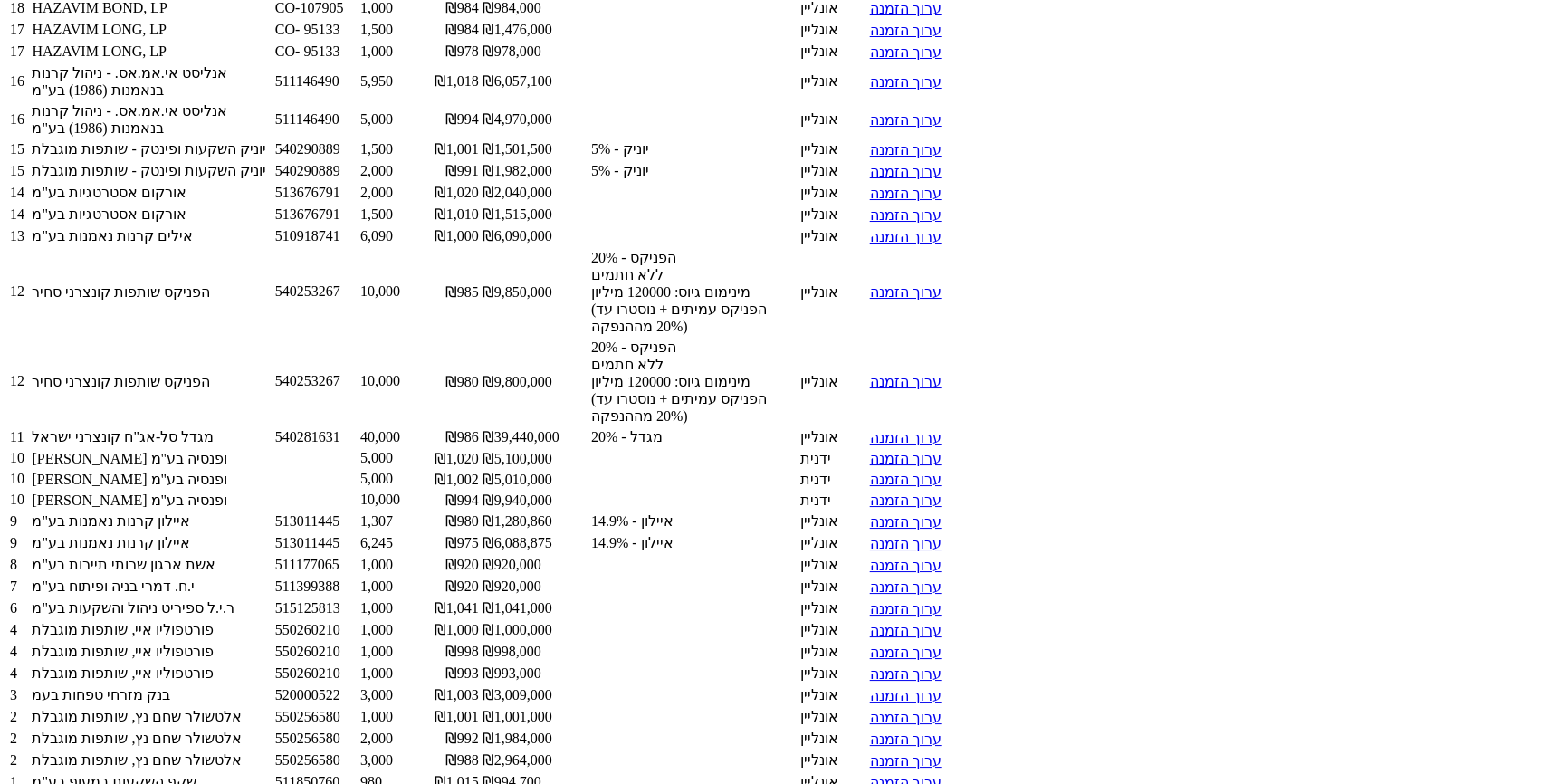
click at [272, 511] on td "איילון קרנות נאמנות בע"מ" at bounding box center [151, 521] width 241 height 20
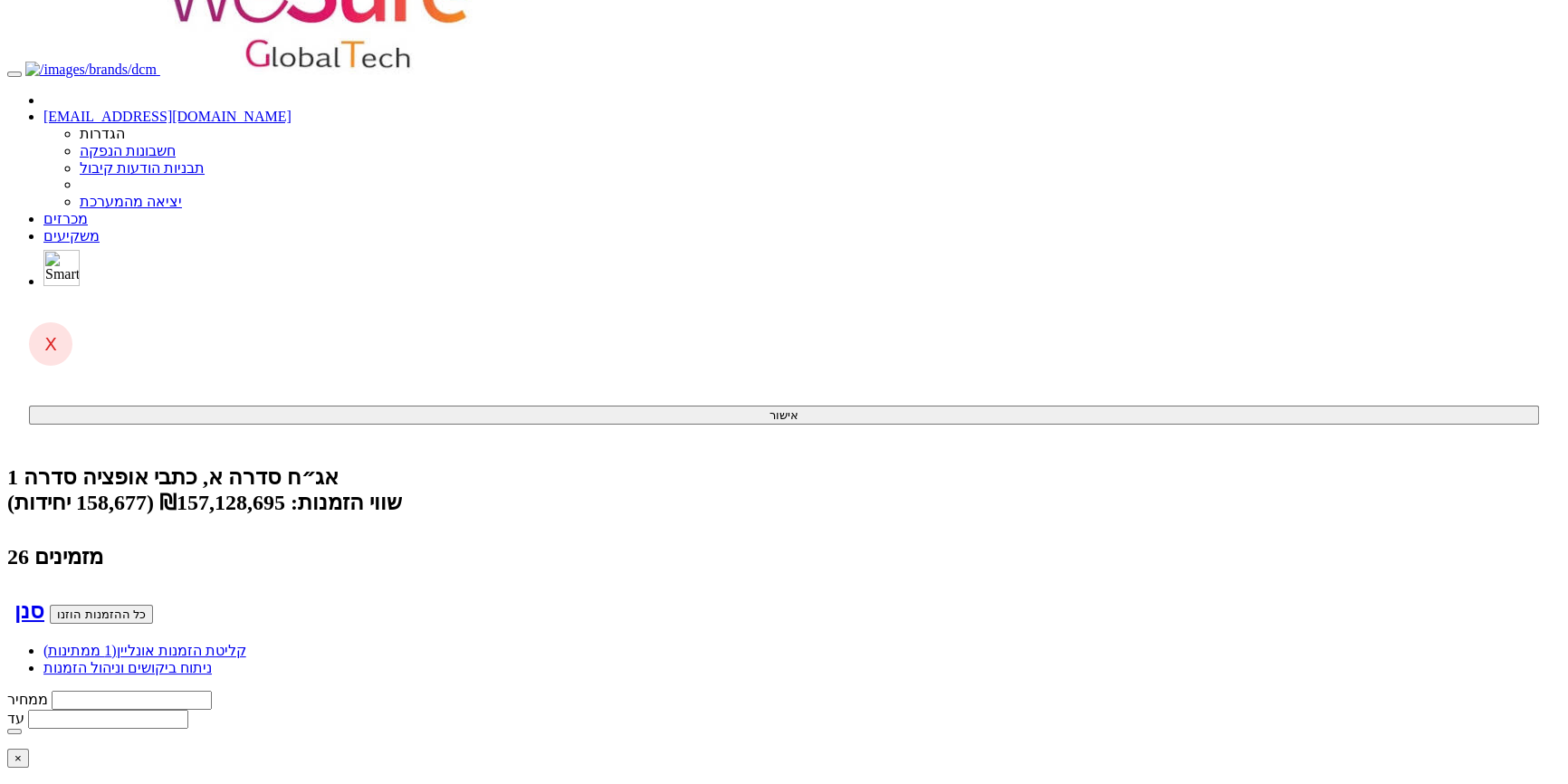
scroll to position [0, 0]
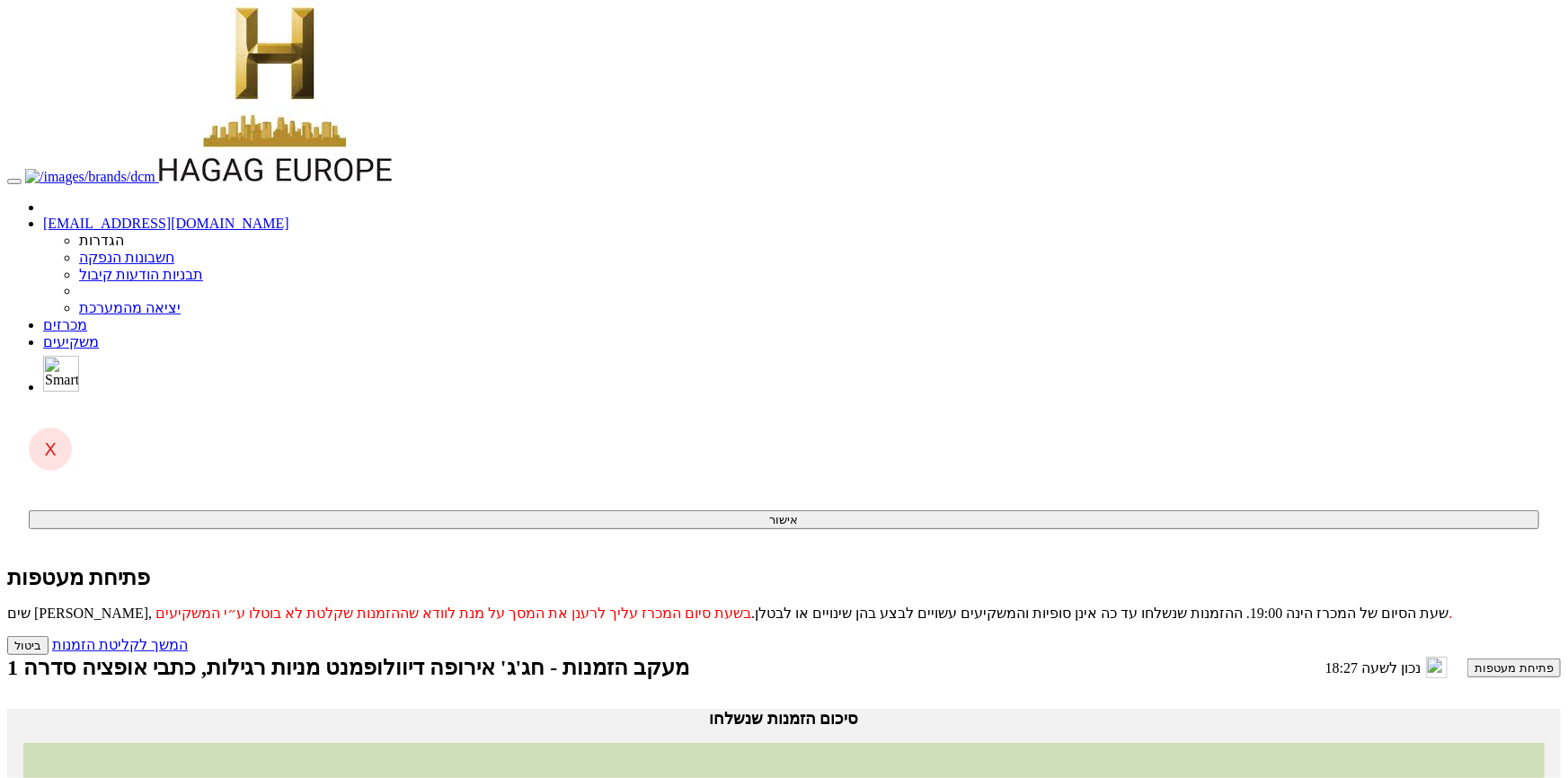
click at [1467, 659] on button "פתיחת מעטפות" at bounding box center [1513, 668] width 93 height 19
click at [188, 637] on link "המשך לקליטת הזמנות" at bounding box center [119, 645] width 136 height 15
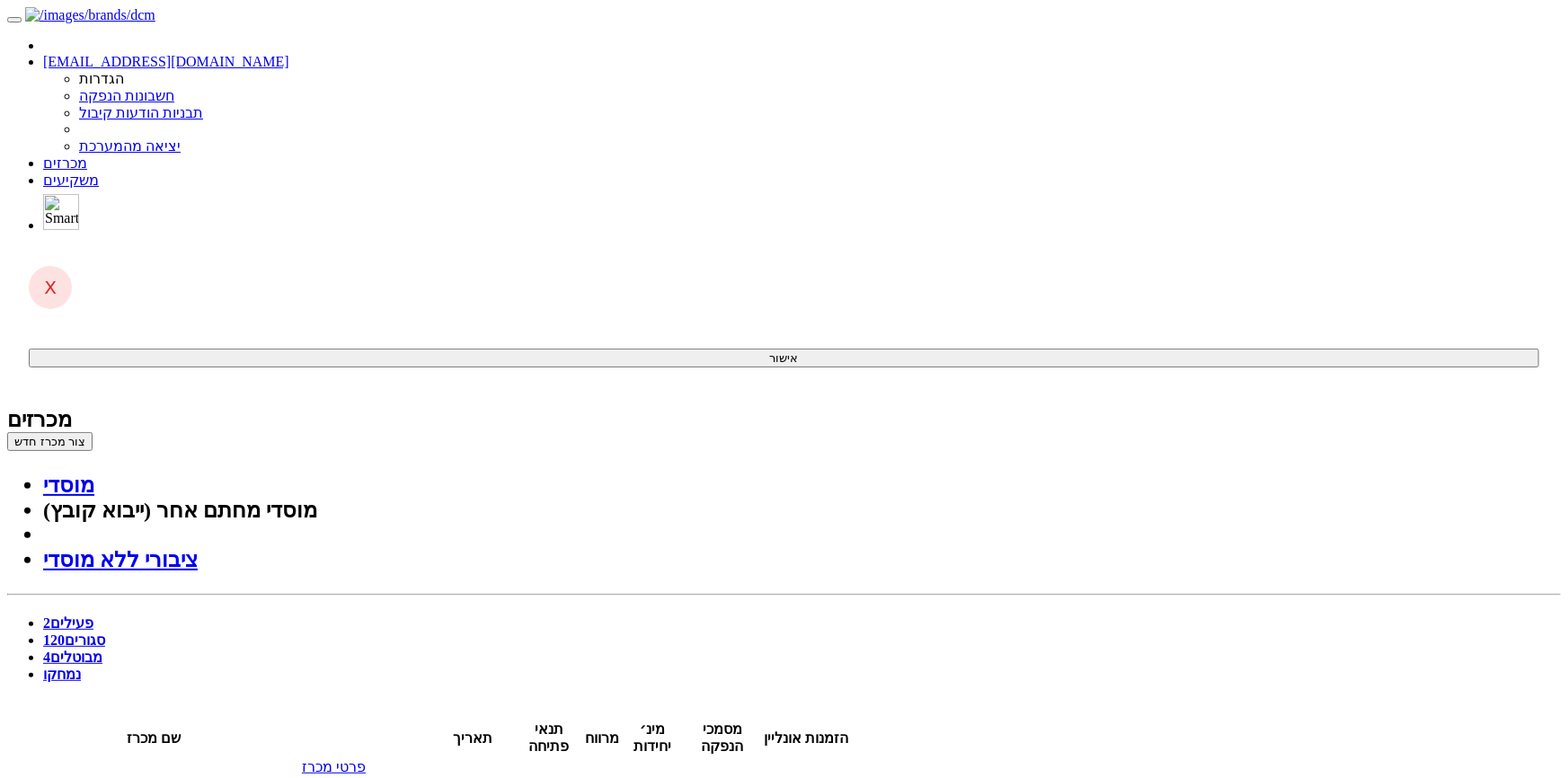
click span
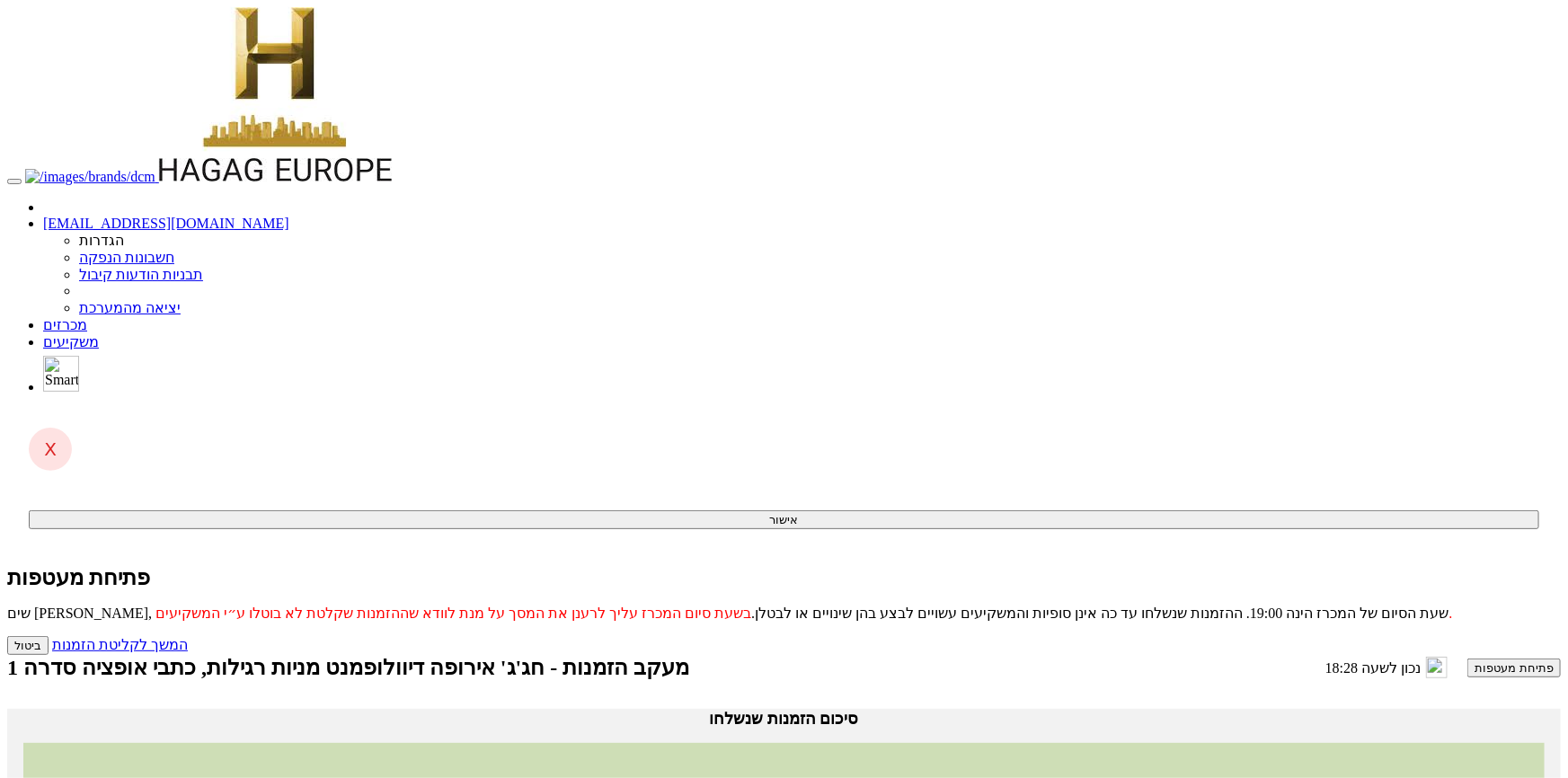
click at [1467, 659] on button "פתיחת מעטפות" at bounding box center [1513, 668] width 93 height 19
click at [188, 637] on link "המשך לקליטת הזמנות" at bounding box center [119, 645] width 136 height 15
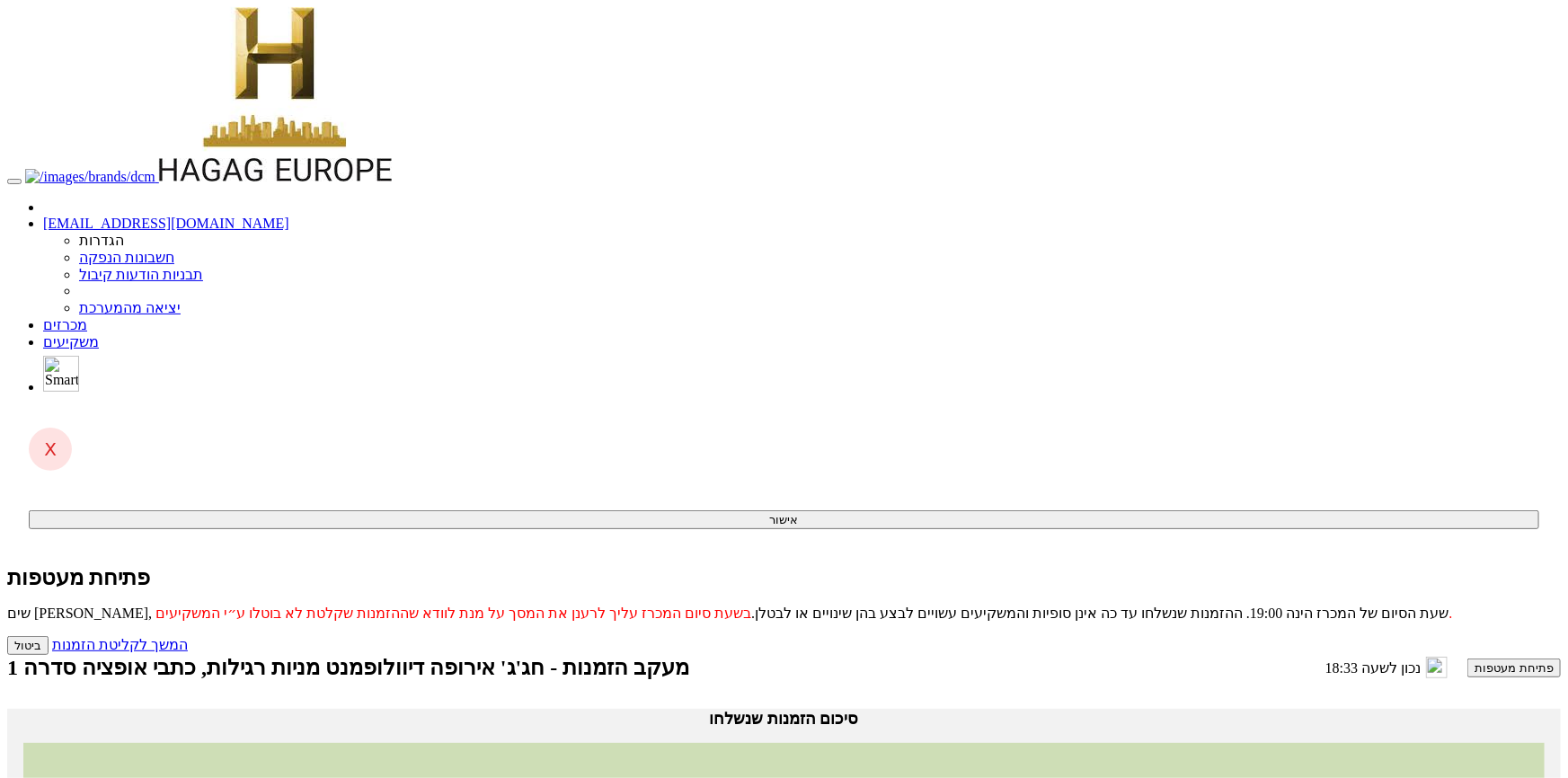
click at [1467, 659] on button "פתיחת מעטפות" at bounding box center [1513, 668] width 93 height 19
click at [188, 637] on link "המשך לקליטת הזמנות" at bounding box center [119, 645] width 136 height 15
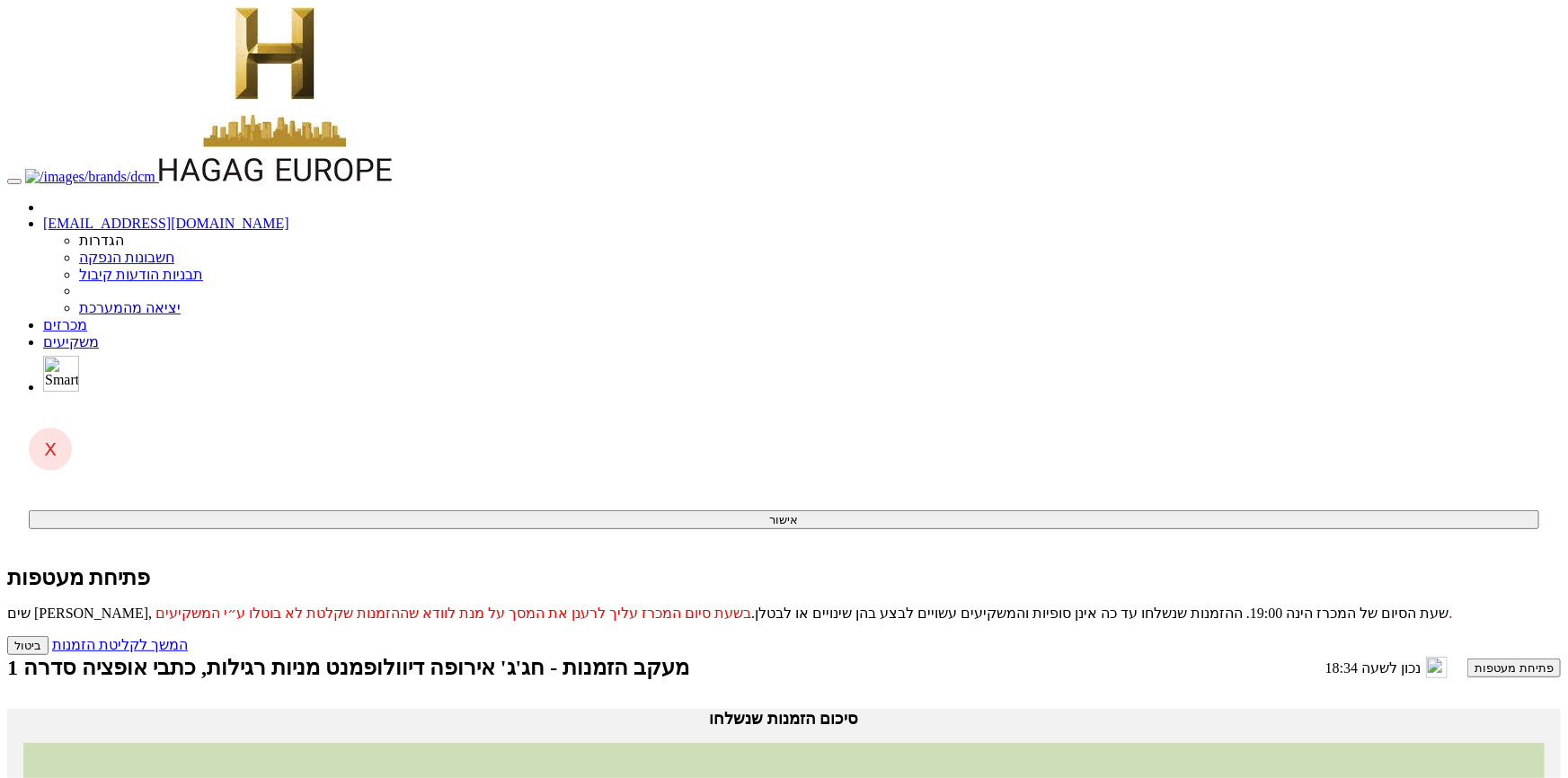
click at [1467, 659] on button "פתיחת מעטפות" at bounding box center [1513, 668] width 93 height 19
click at [188, 637] on link "המשך לקליטת הזמנות" at bounding box center [119, 645] width 136 height 15
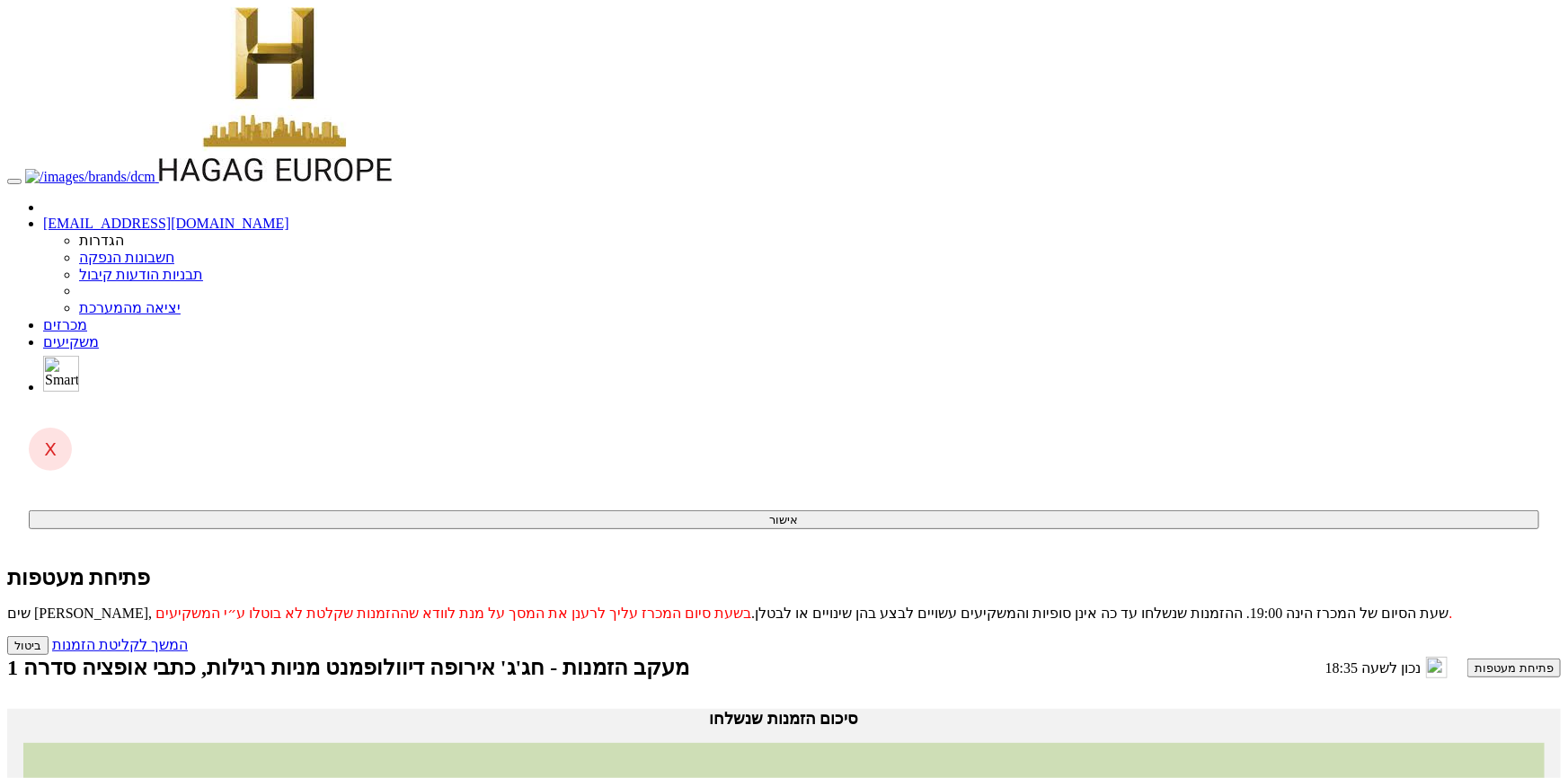
click at [1467, 659] on button "פתיחת מעטפות" at bounding box center [1513, 668] width 93 height 19
click at [188, 637] on link "המשך לקליטת הזמנות" at bounding box center [119, 645] width 136 height 15
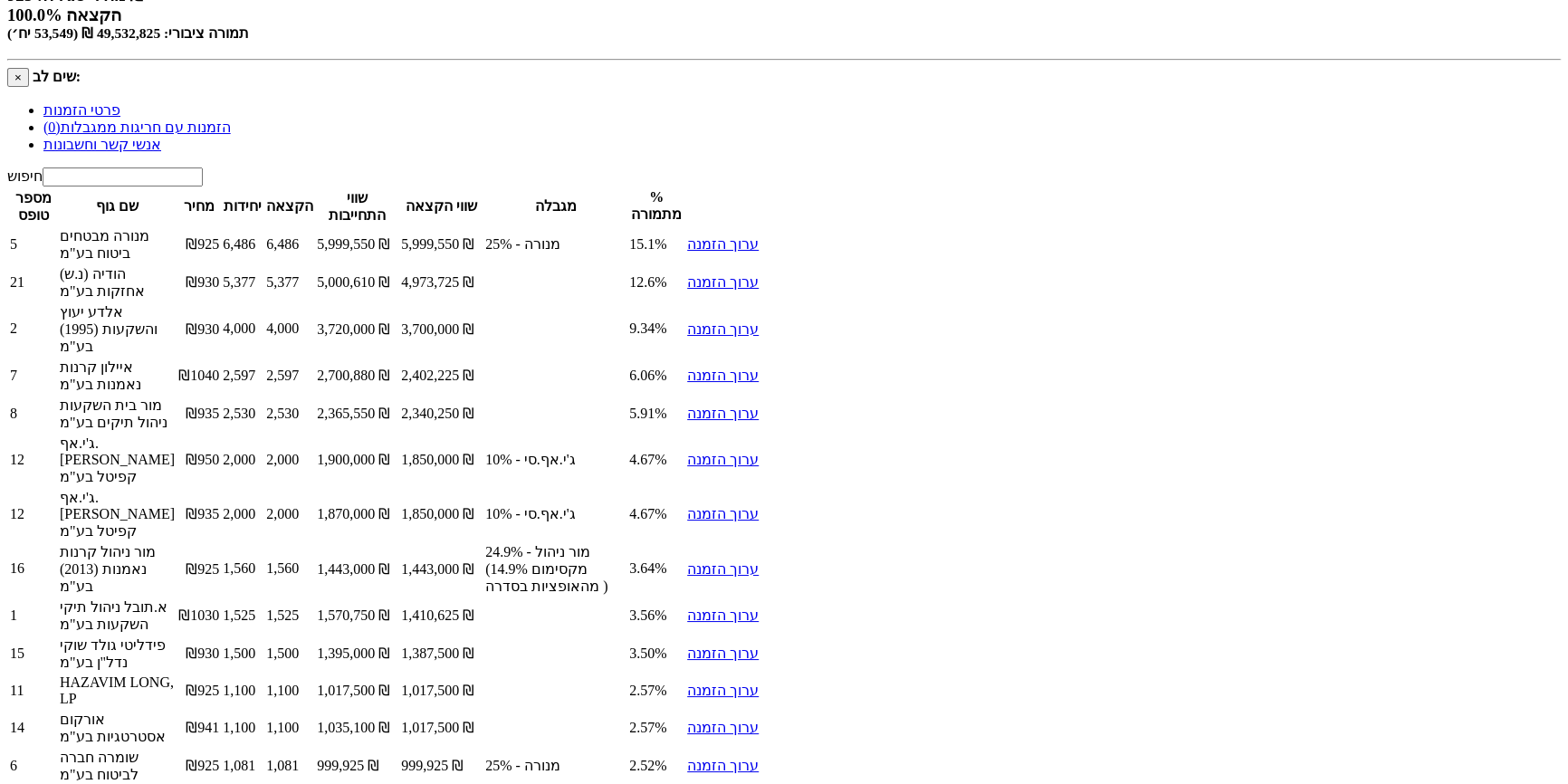
scroll to position [1313, 0]
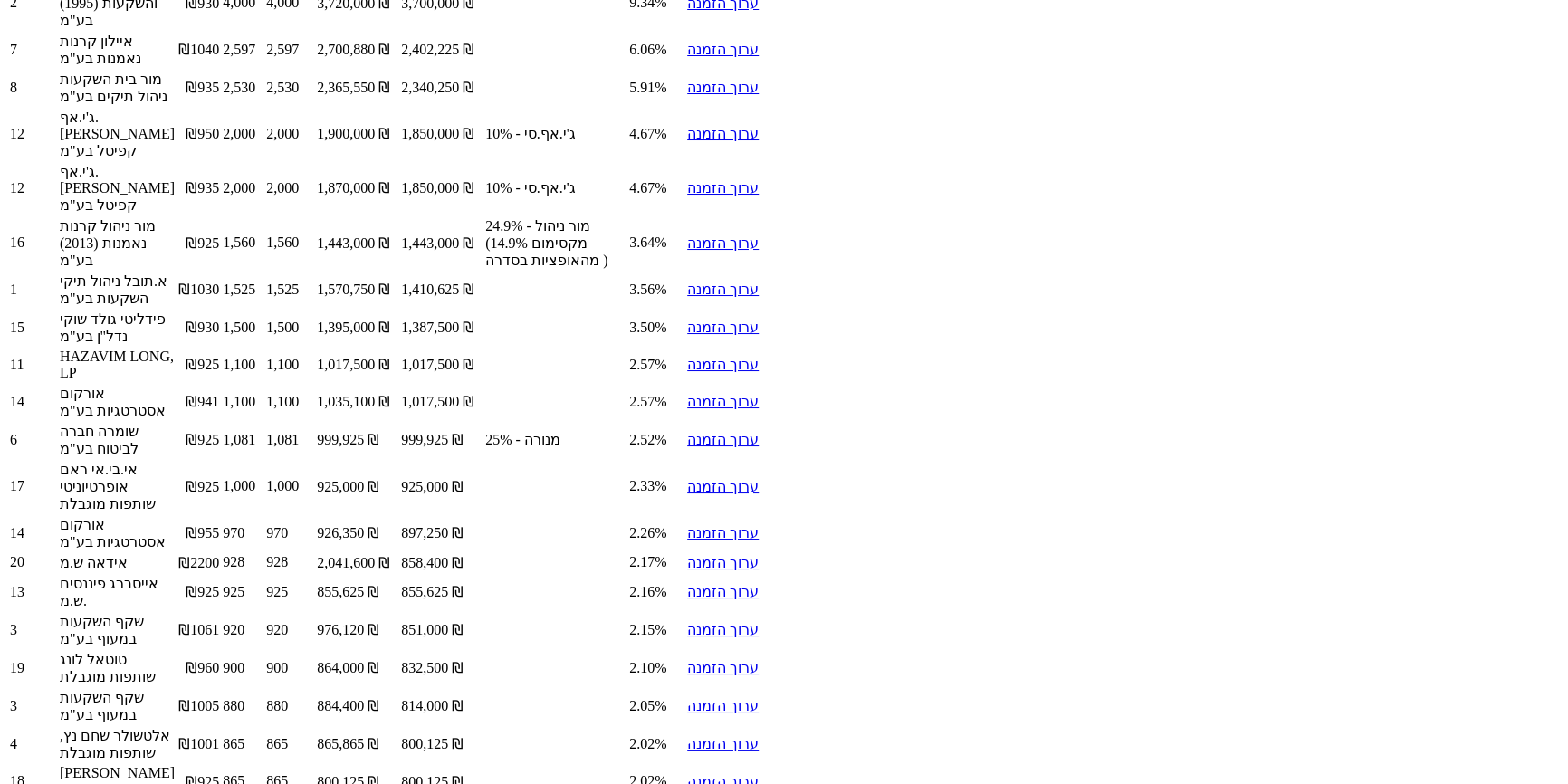
drag, startPoint x: 846, startPoint y: 657, endPoint x: 893, endPoint y: 659, distance: 47.0
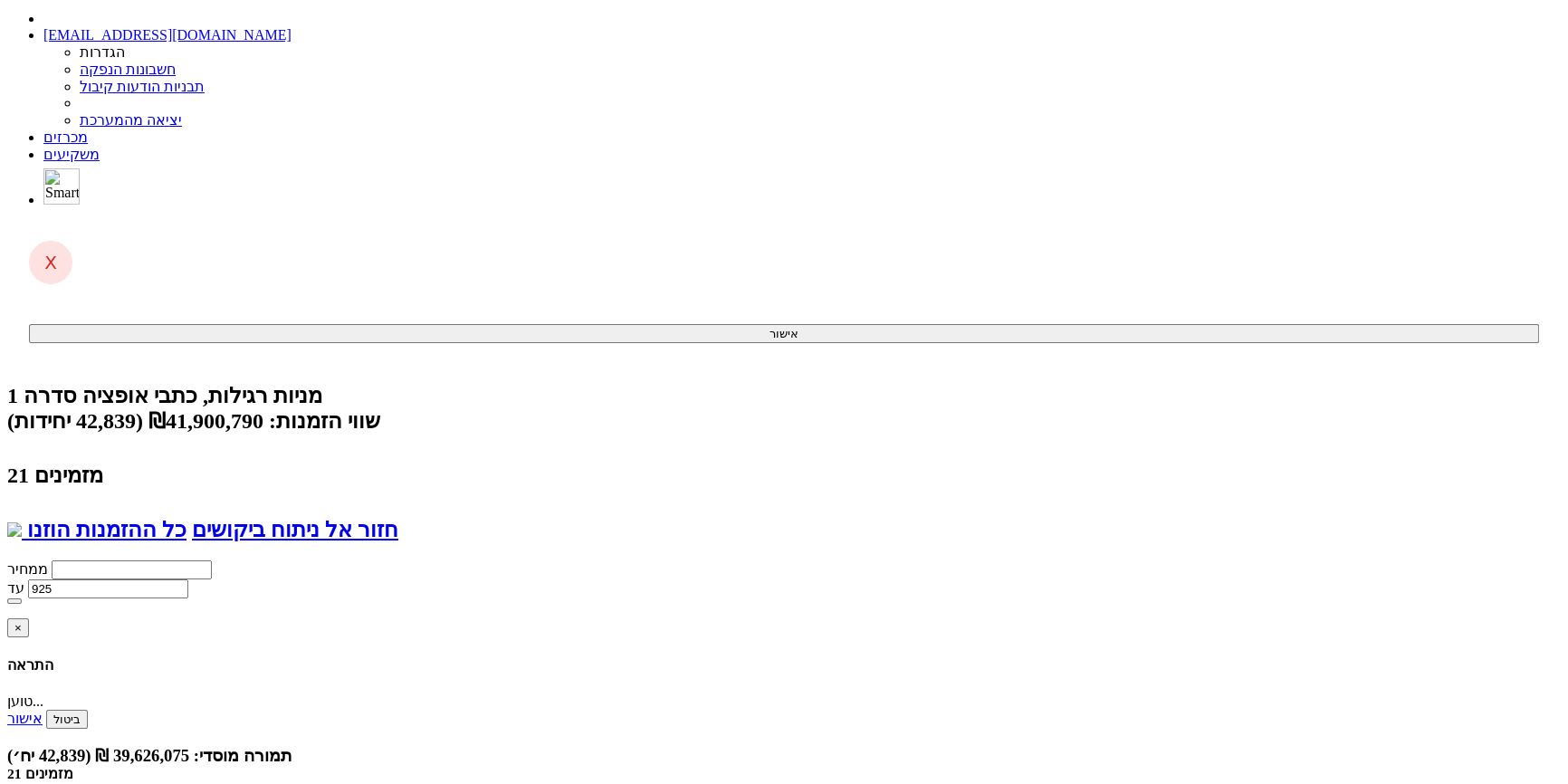
scroll to position [161, 0]
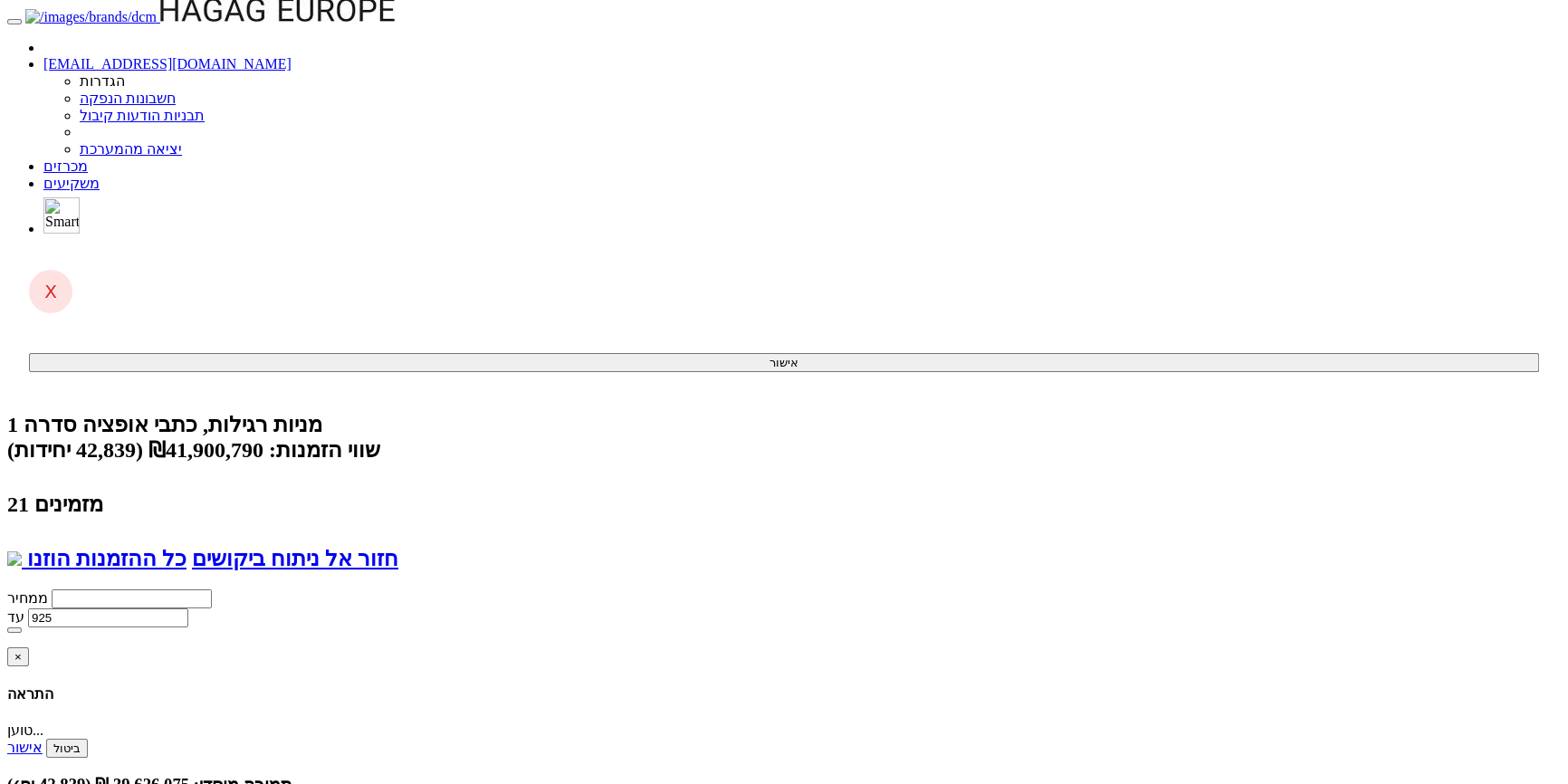
drag, startPoint x: 715, startPoint y: 306, endPoint x: 770, endPoint y: 306, distance: 55.0
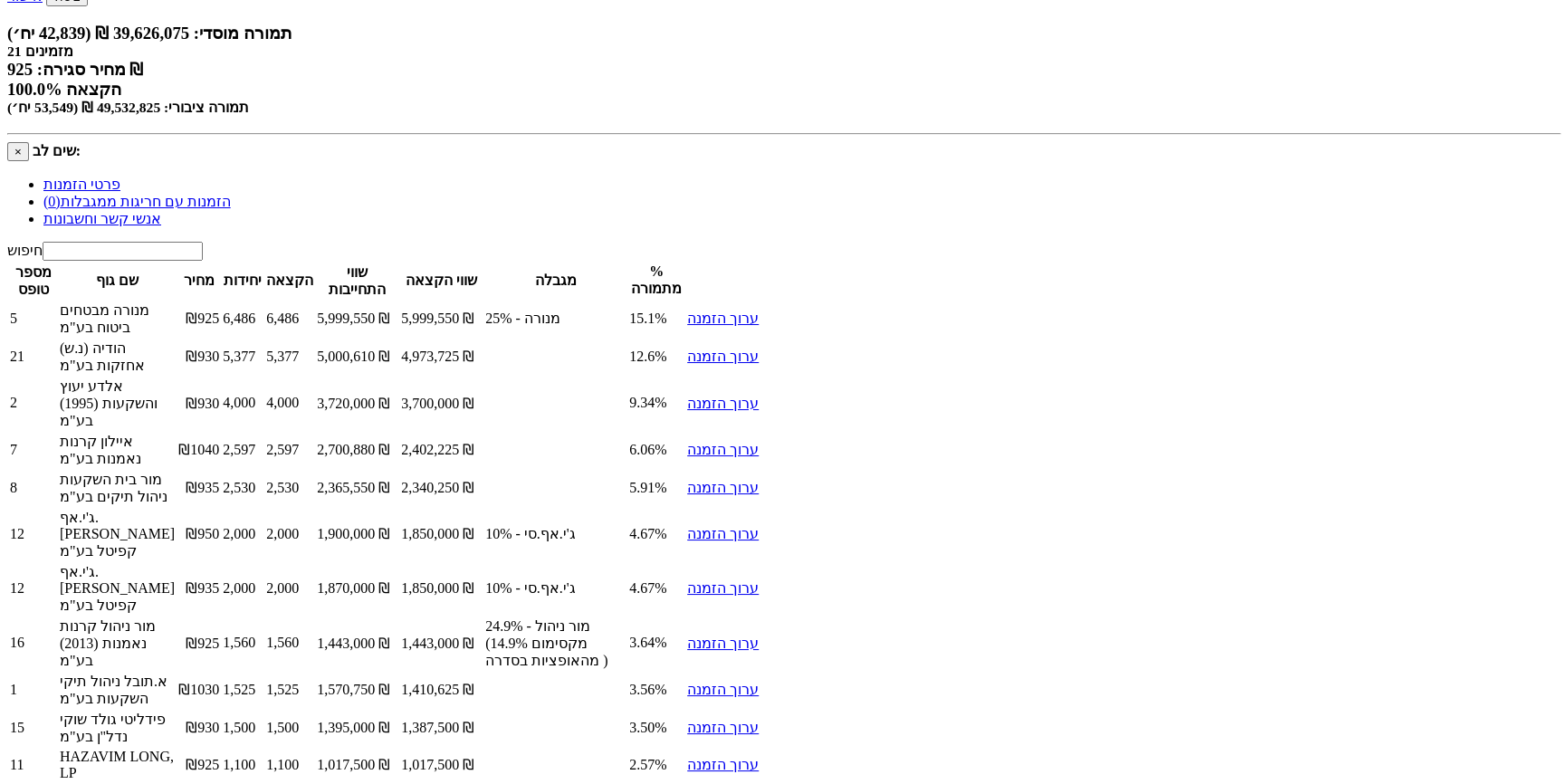
scroll to position [1313, 0]
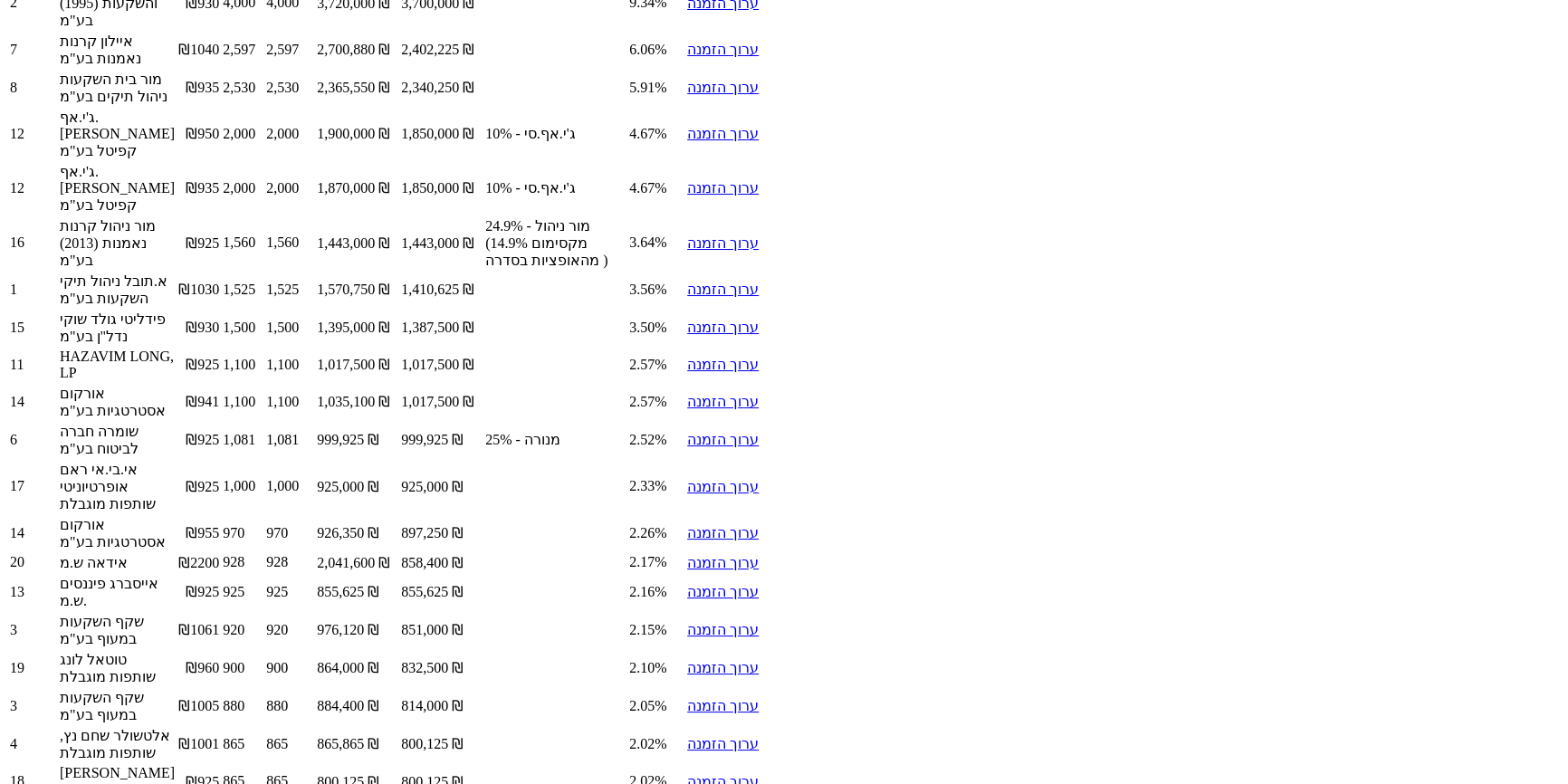
drag, startPoint x: 726, startPoint y: 659, endPoint x: 750, endPoint y: 659, distance: 24.0
drag, startPoint x: 858, startPoint y: 656, endPoint x: 897, endPoint y: 655, distance: 39.0
click at [893, 675] on div "חיפוש מספר טופס שם גוף מחיר יחידות הקצאה שווי התחייבות שווי הקצאה מגבלה % מתמור…" at bounding box center [784, 400] width 1554 height 1116
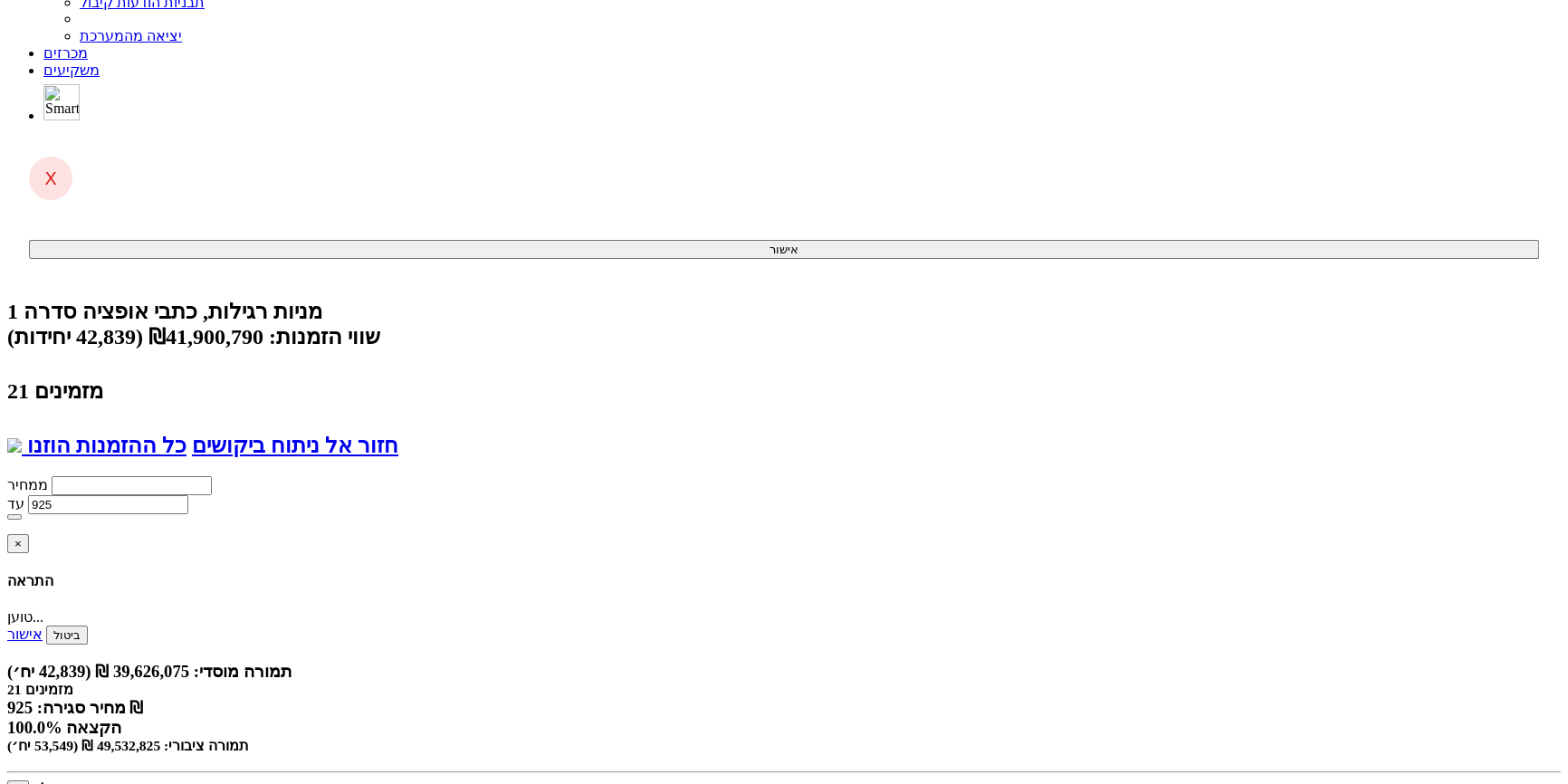
scroll to position [0, 0]
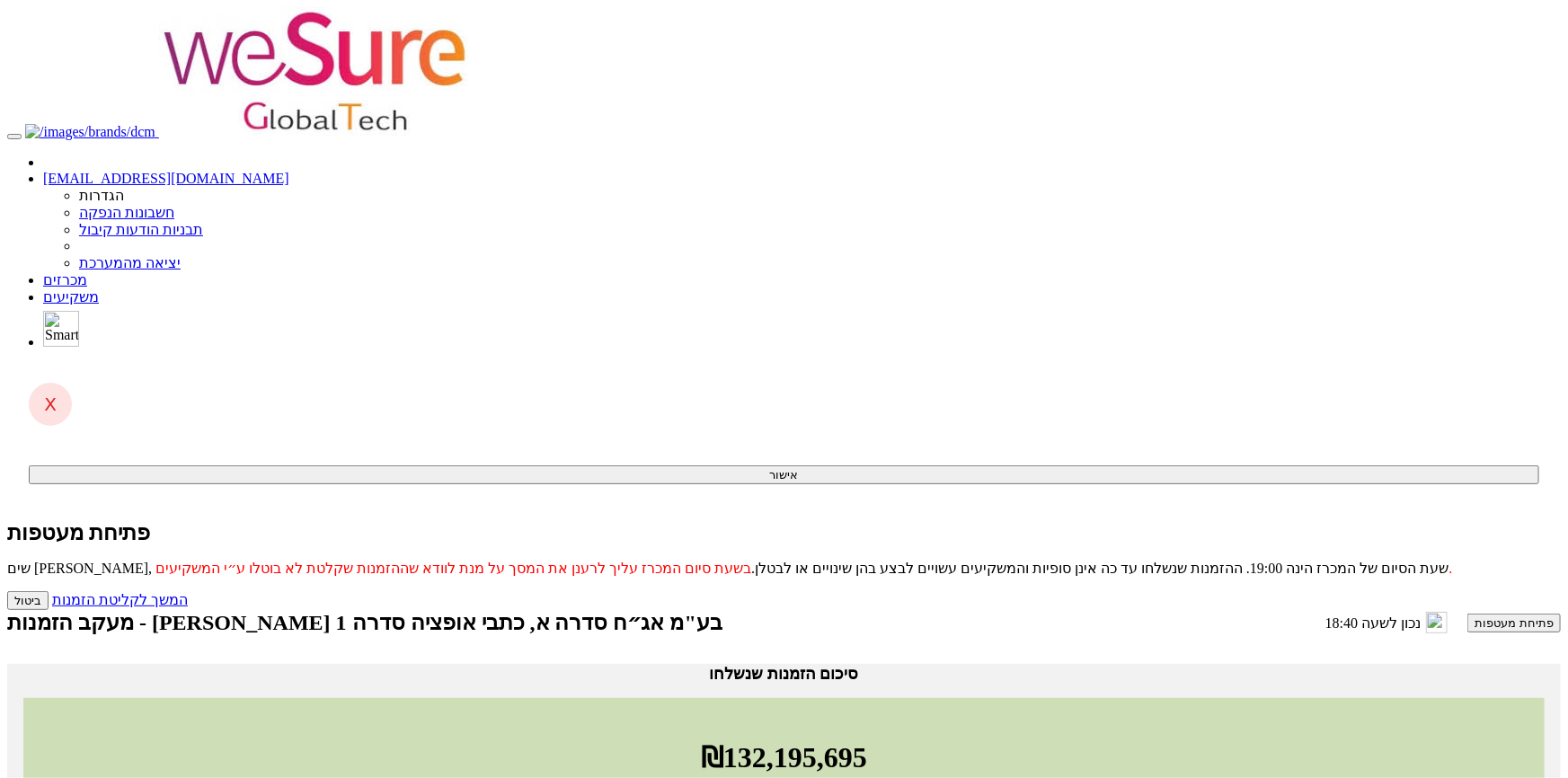
click at [1467, 613] on button "פתיחת מעטפות" at bounding box center [1513, 623] width 93 height 19
click at [188, 592] on link "המשך לקליטת הזמנות" at bounding box center [119, 600] width 136 height 15
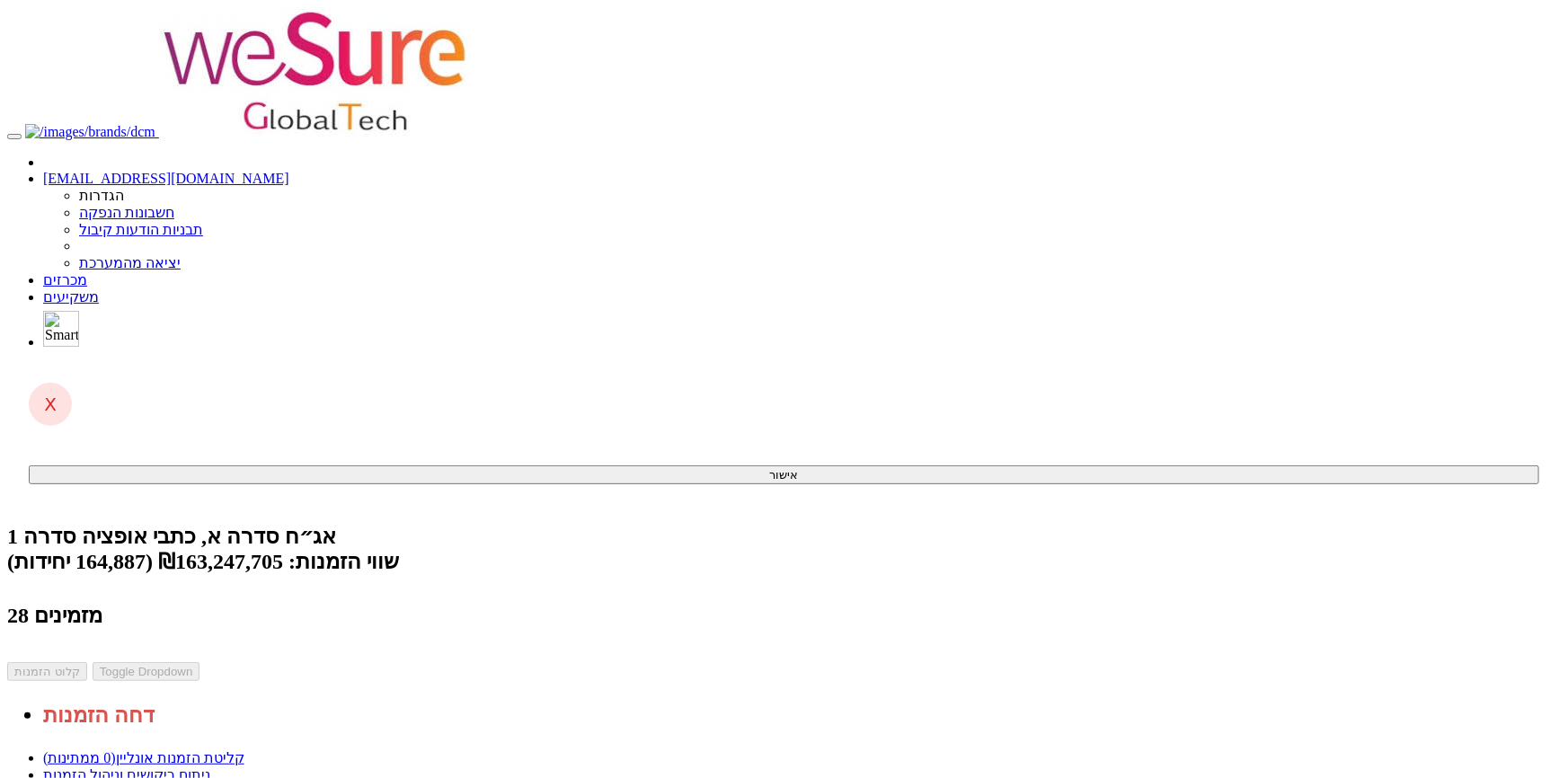
click at [210, 767] on link "ניתוח ביקושים וניהול הזמנות" at bounding box center [127, 775] width 167 height 15
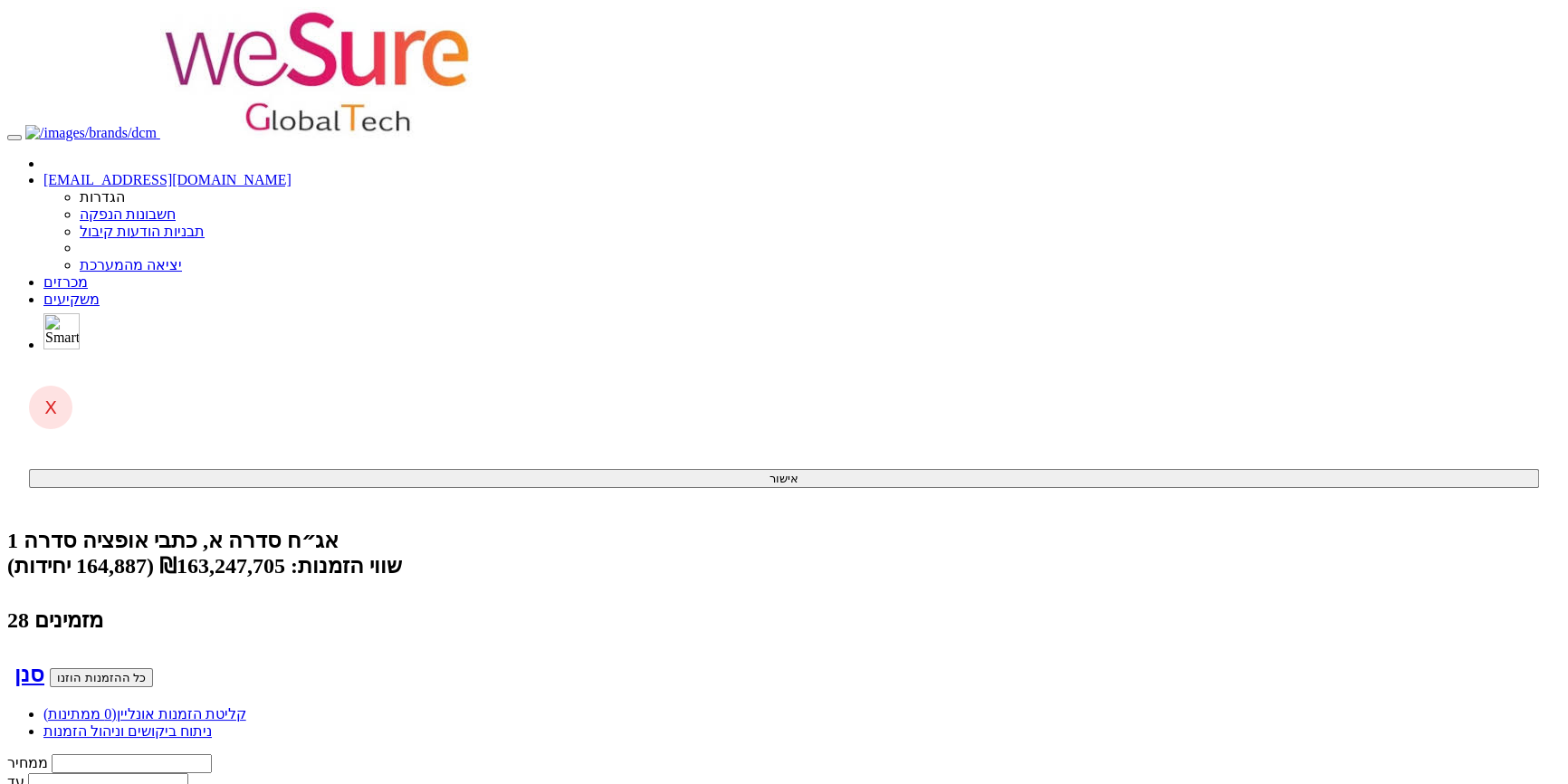
scroll to position [0, -431]
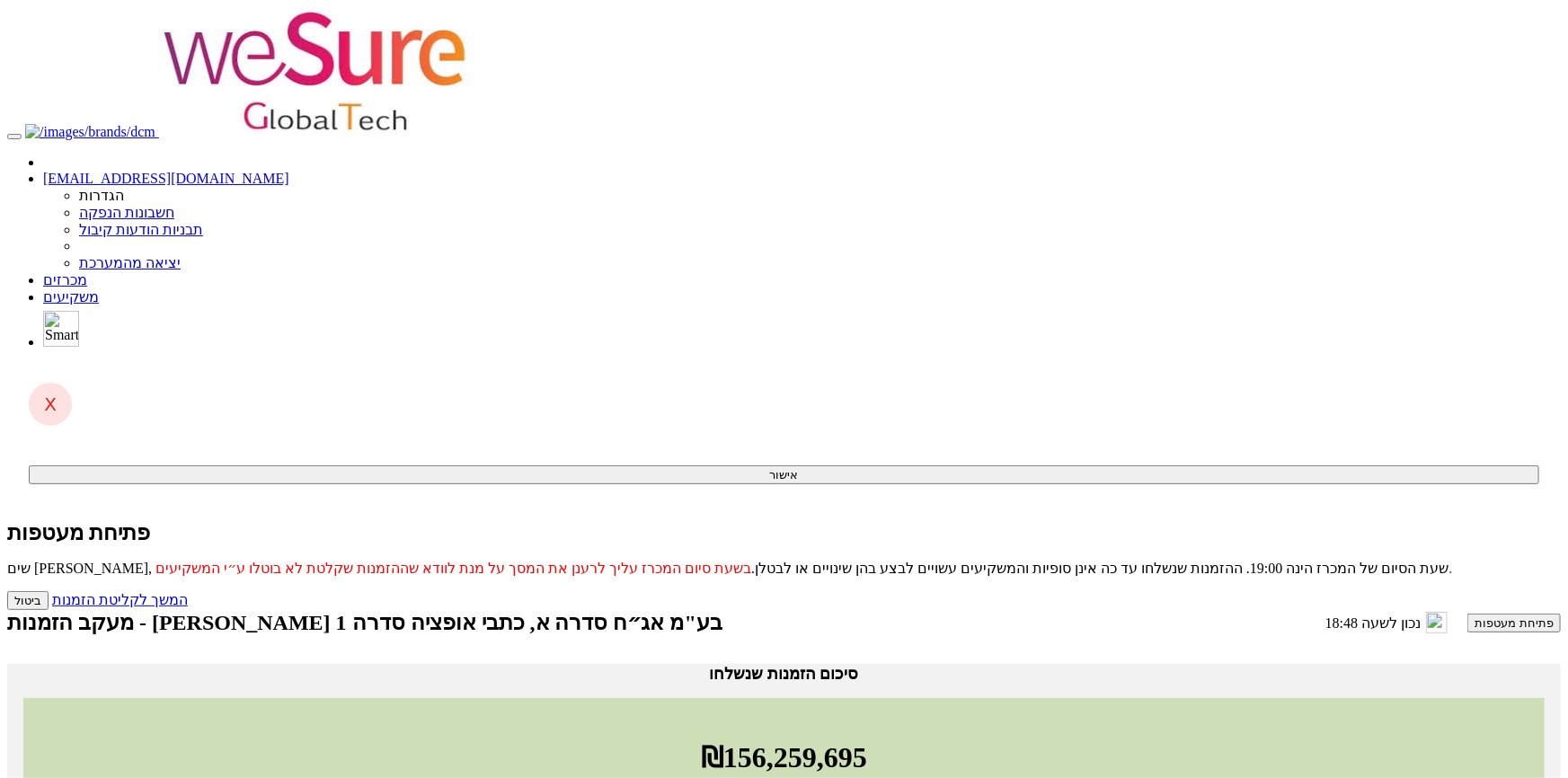
click at [1467, 613] on button "פתיחת מעטפות" at bounding box center [1513, 623] width 93 height 19
click at [188, 592] on link "המשך לקליטת הזמנות" at bounding box center [119, 600] width 136 height 15
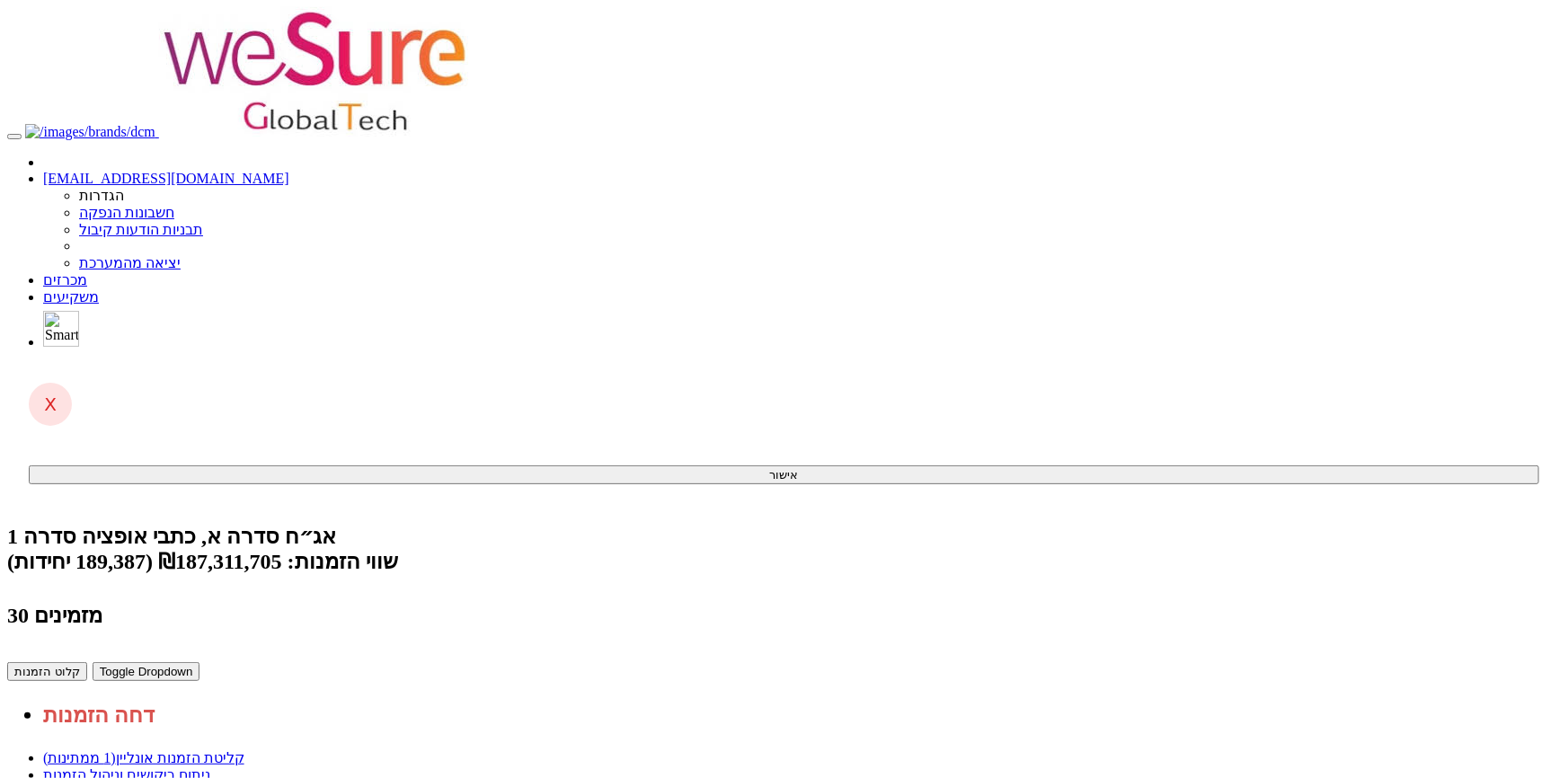
click at [210, 767] on link "ניתוח ביקושים וניהול הזמנות" at bounding box center [127, 775] width 167 height 15
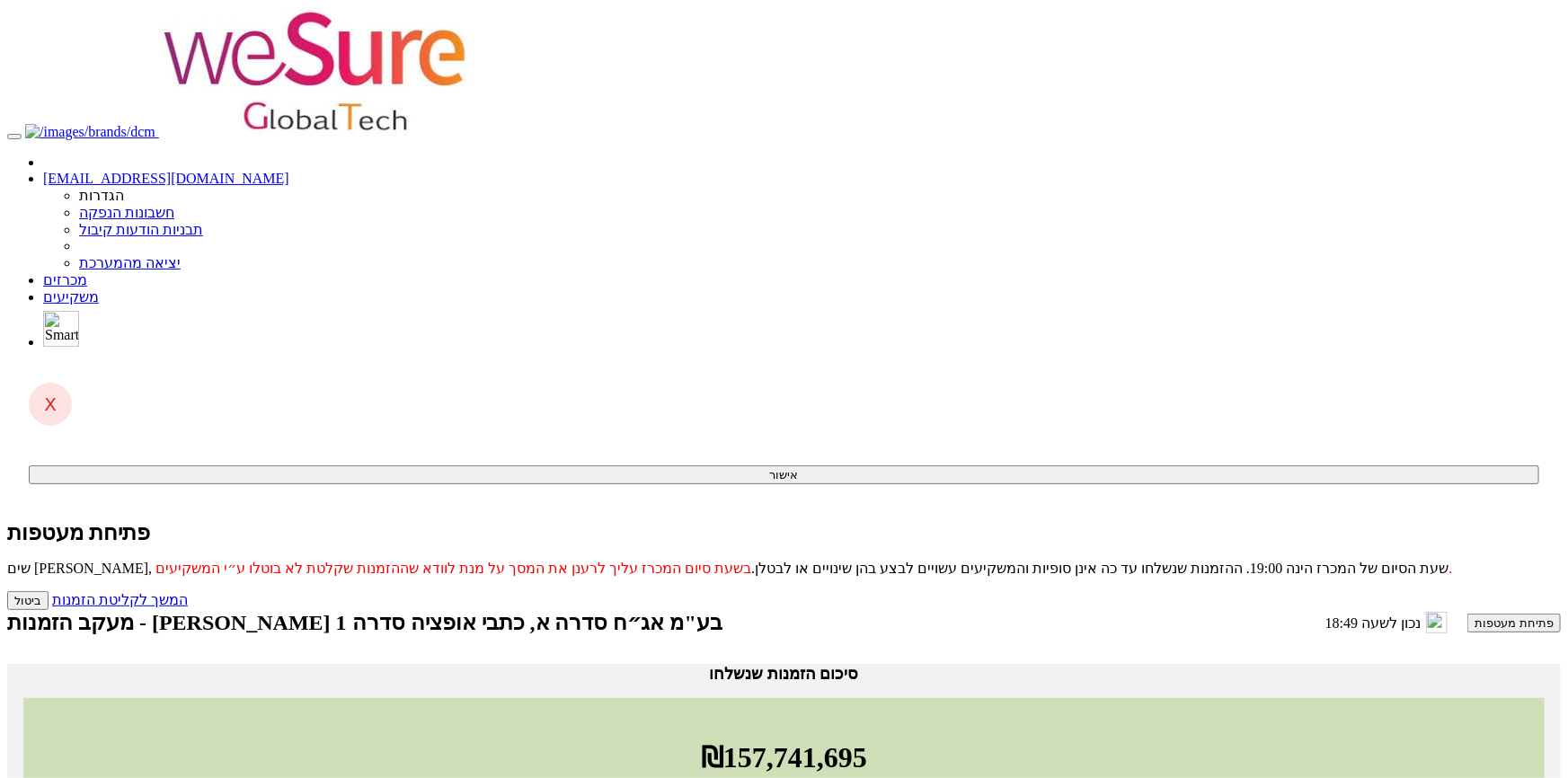
click at [1467, 613] on button "פתיחת מעטפות" at bounding box center [1513, 623] width 93 height 19
click at [188, 592] on link "המשך לקליטת הזמנות" at bounding box center [119, 600] width 136 height 15
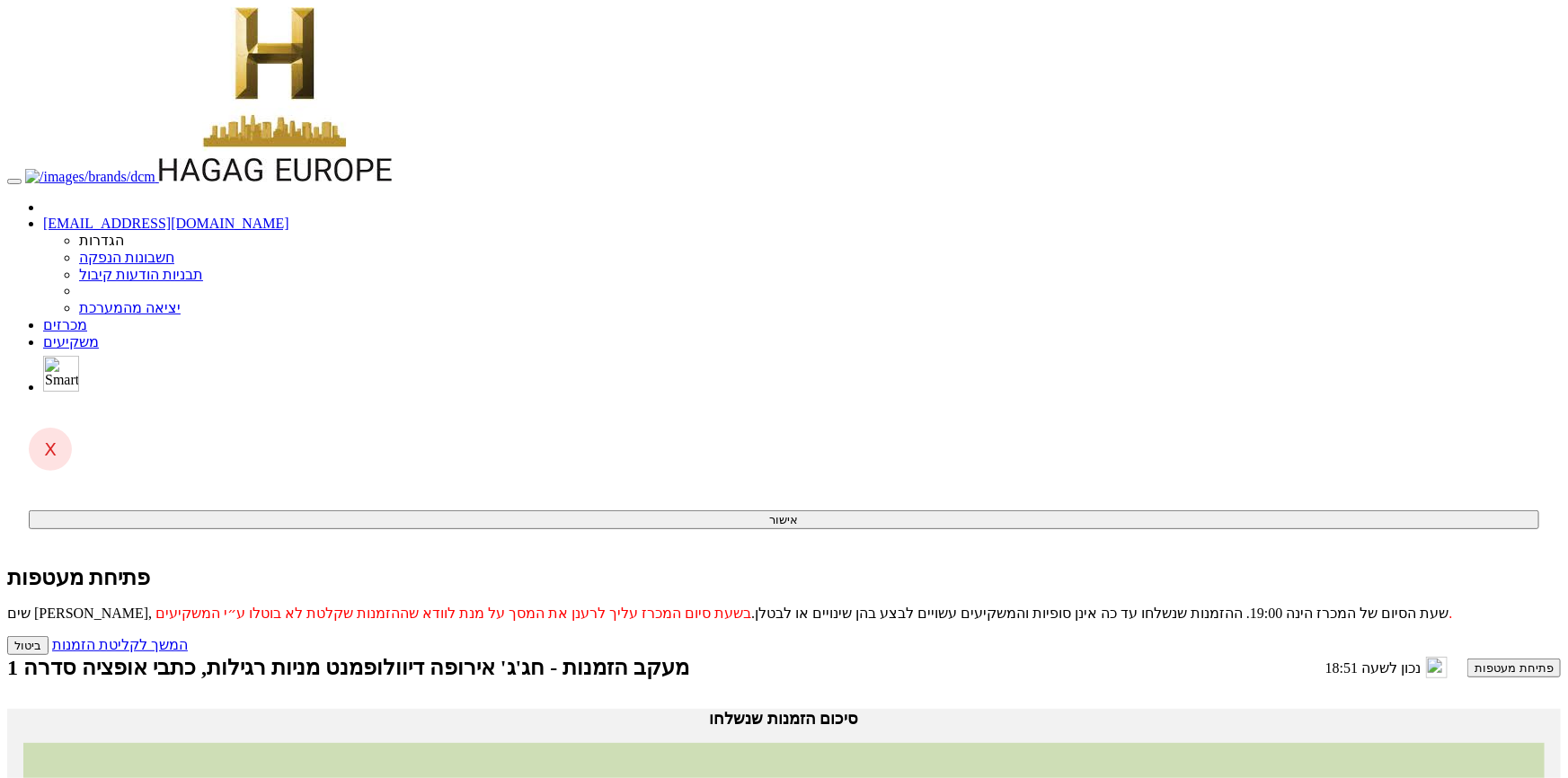
click at [1467, 659] on button "פתיחת מעטפות" at bounding box center [1513, 668] width 93 height 19
click at [188, 637] on link "המשך לקליטת הזמנות" at bounding box center [119, 645] width 136 height 15
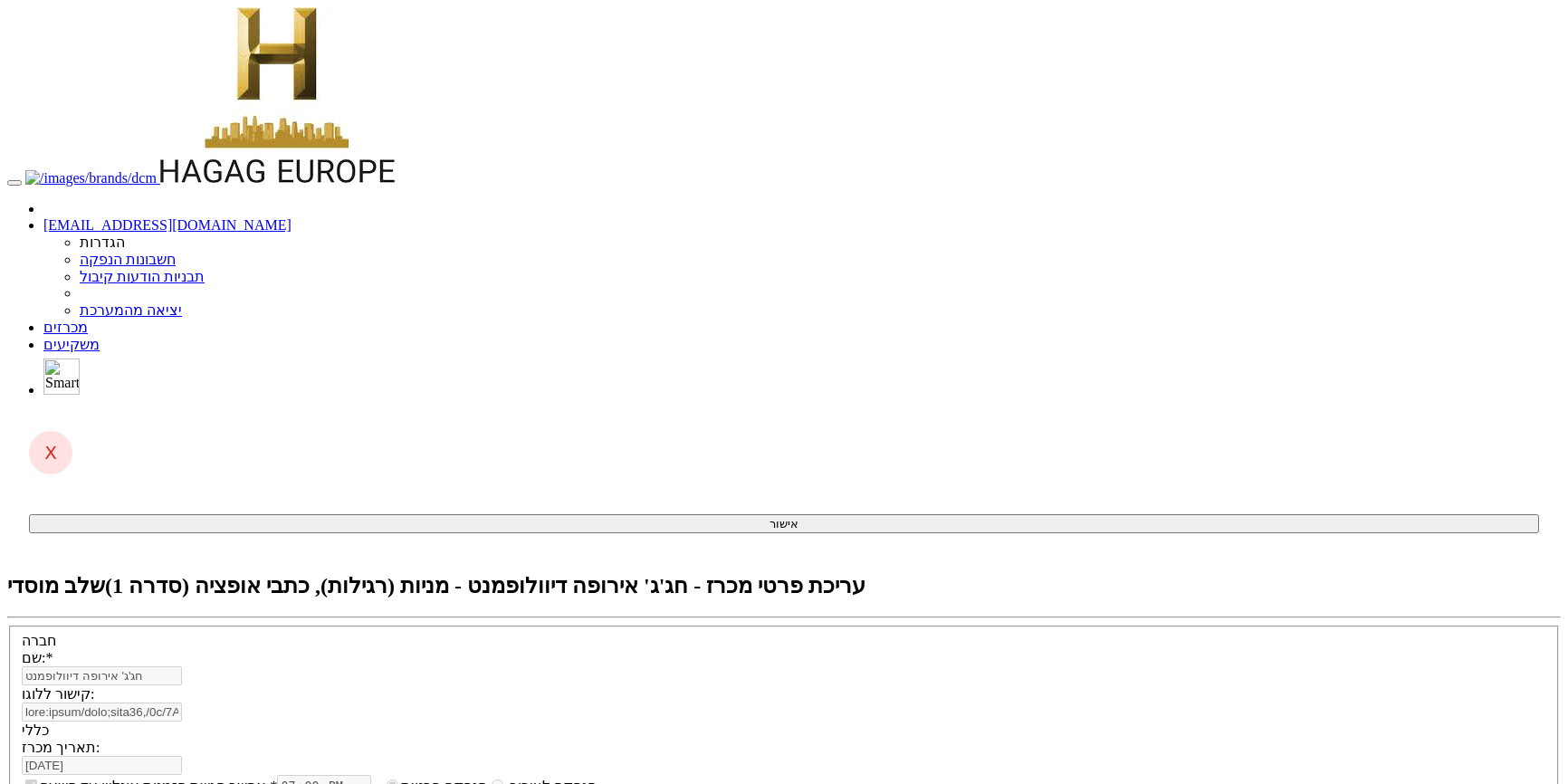
select select "מניות"
select select "כתבי אופציה"
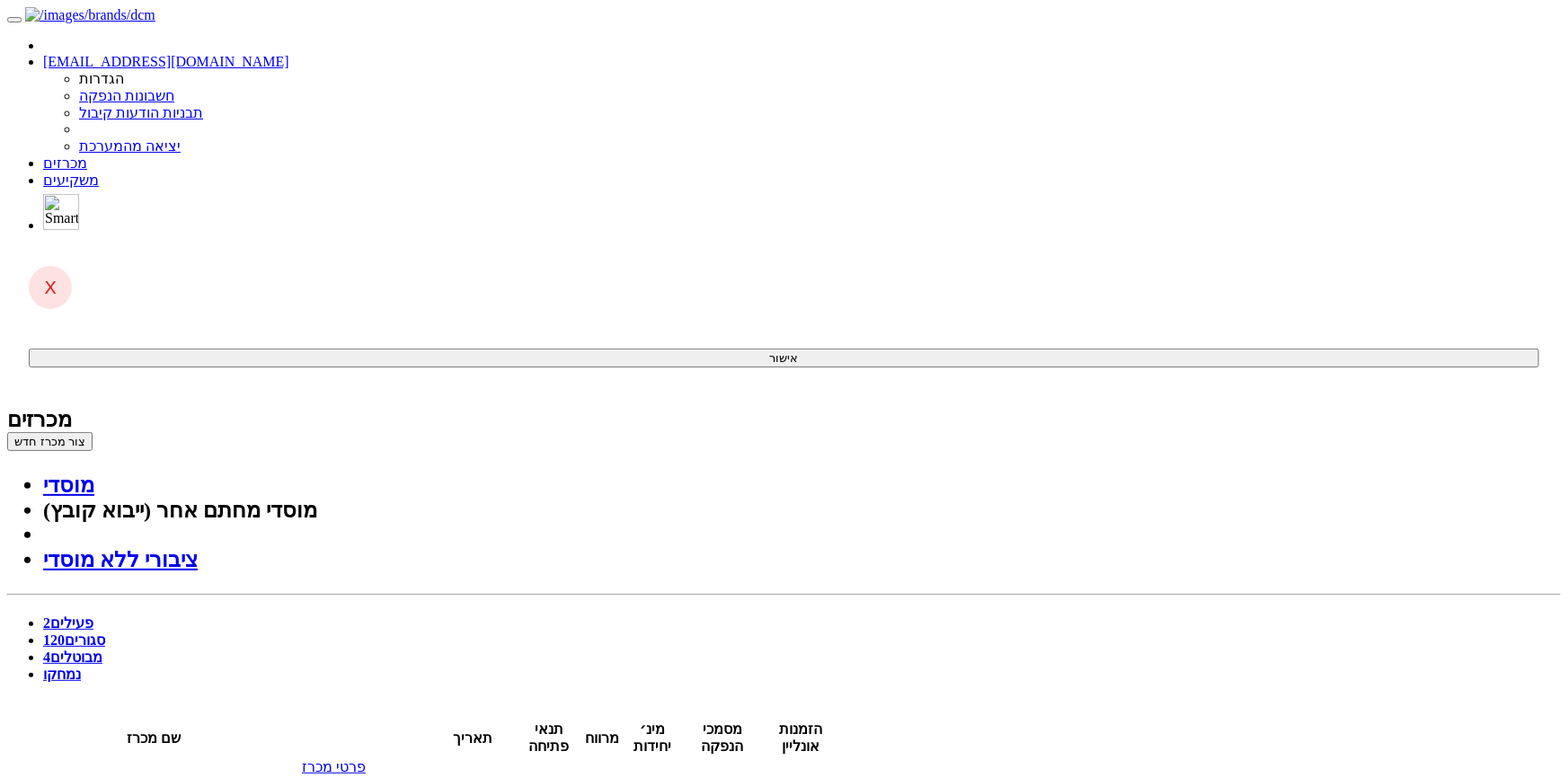
type input "19:30"
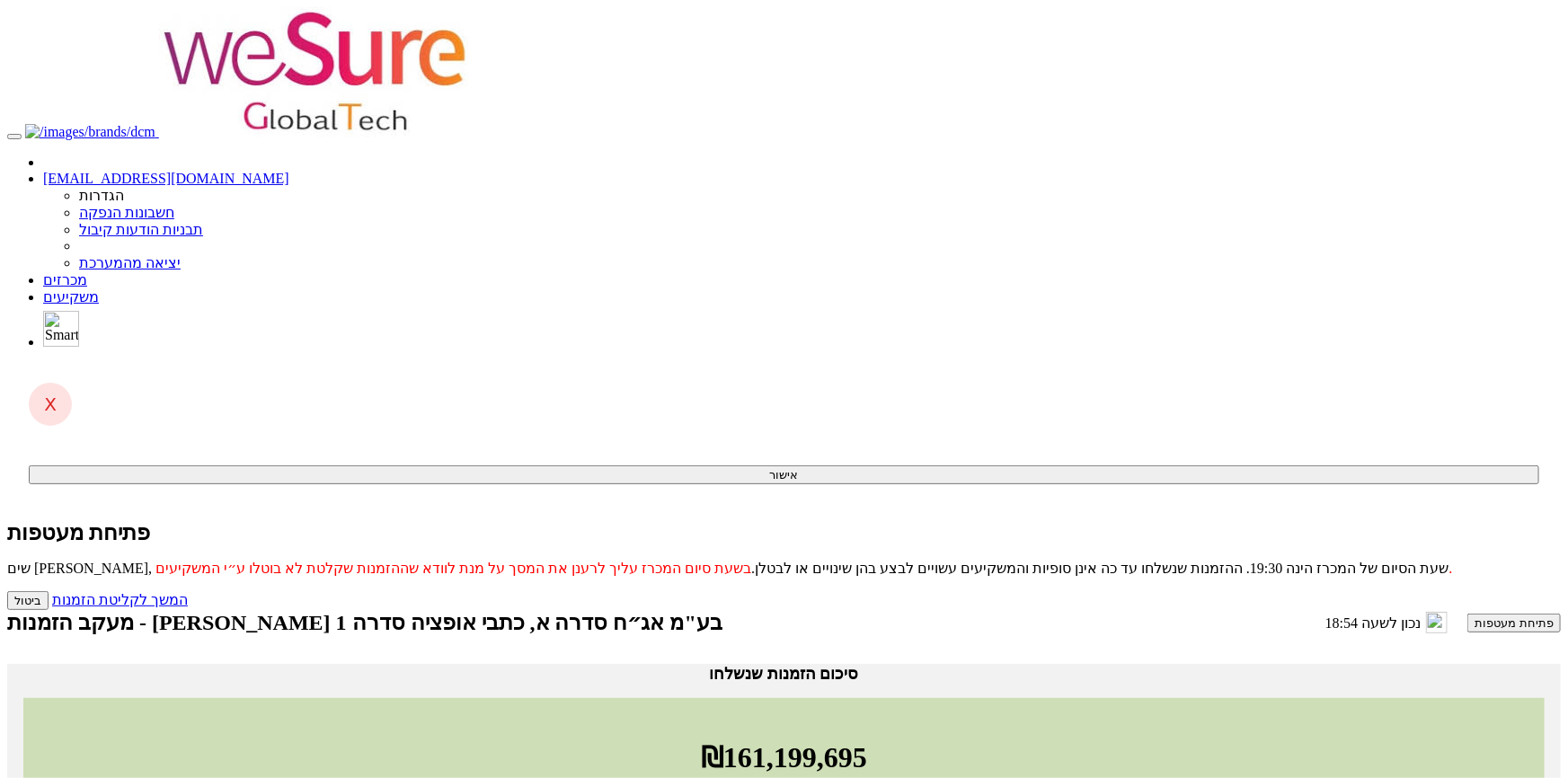
click at [1467, 613] on button "פתיחת מעטפות" at bounding box center [1513, 623] width 93 height 19
click at [595, 591] on div "ביטול המשך לקליטת הזמנות" at bounding box center [784, 601] width 1554 height 19
click at [188, 592] on link "המשך לקליטת הזמנות" at bounding box center [119, 600] width 136 height 15
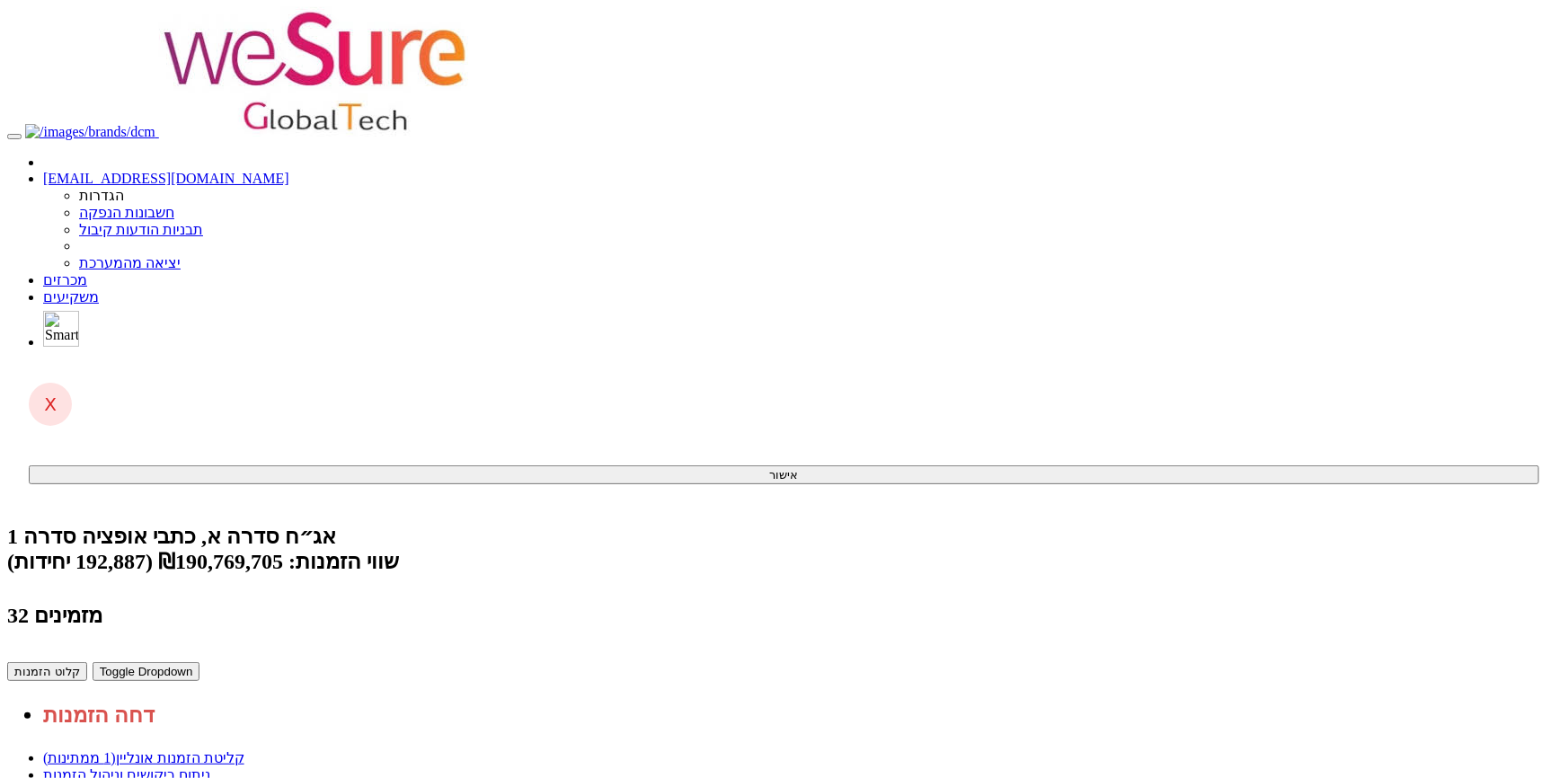
click at [210, 767] on link "ניתוח ביקושים וניהול הזמנות" at bounding box center [127, 775] width 167 height 15
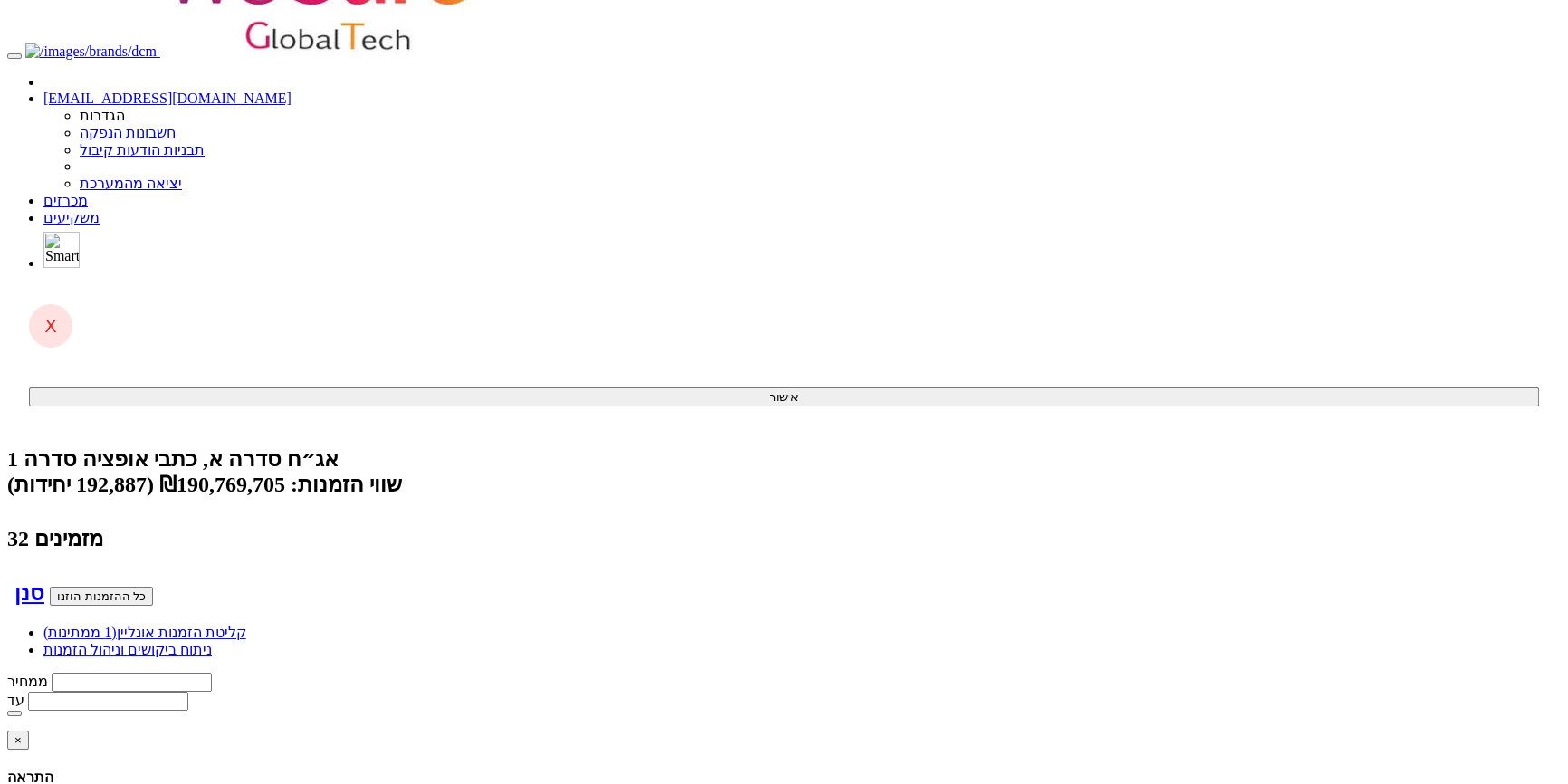
scroll to position [0, -693]
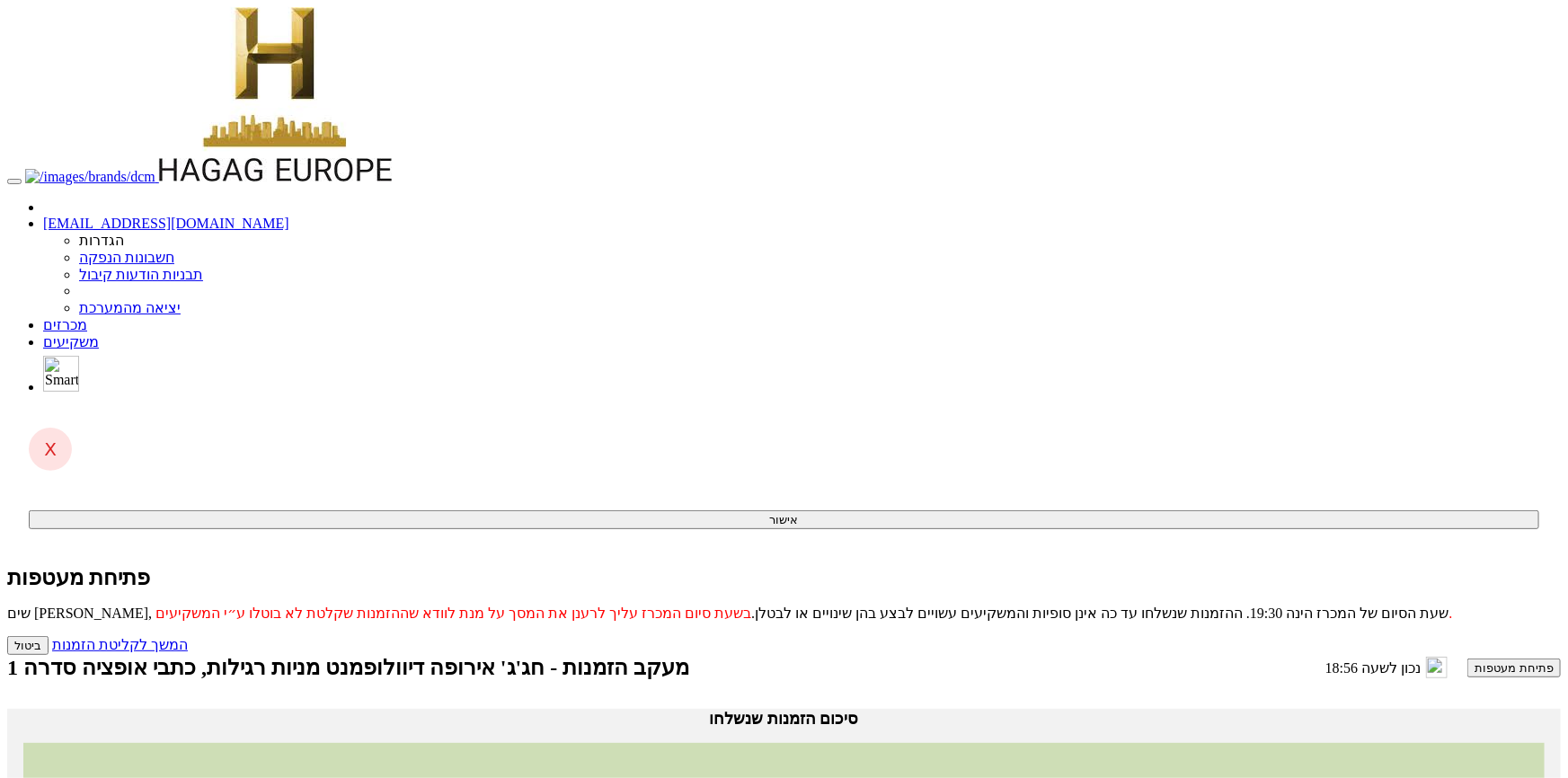
click at [1467, 659] on button "פתיחת מעטפות" at bounding box center [1513, 668] width 93 height 19
click at [188, 637] on link "המשך לקליטת הזמנות" at bounding box center [119, 645] width 136 height 15
